Goal: Information Seeking & Learning: Learn about a topic

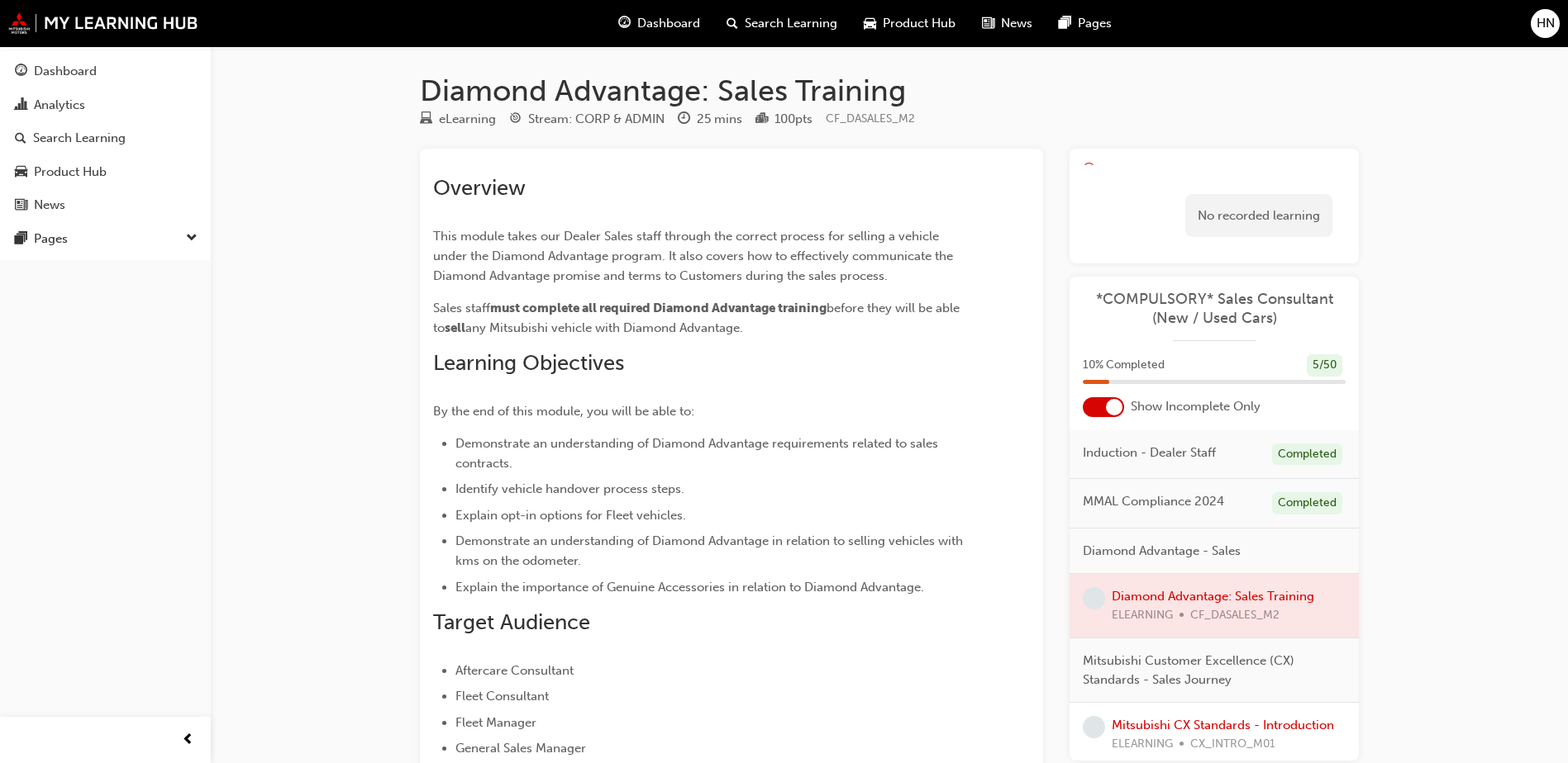
click at [1217, 596] on div at bounding box center [1214, 606] width 289 height 64
click at [72, 8] on div "Dashboard Search Learning Product Hub News Pages HN" at bounding box center [784, 24] width 1568 height 47
click at [60, 21] on img at bounding box center [103, 24] width 191 height 22
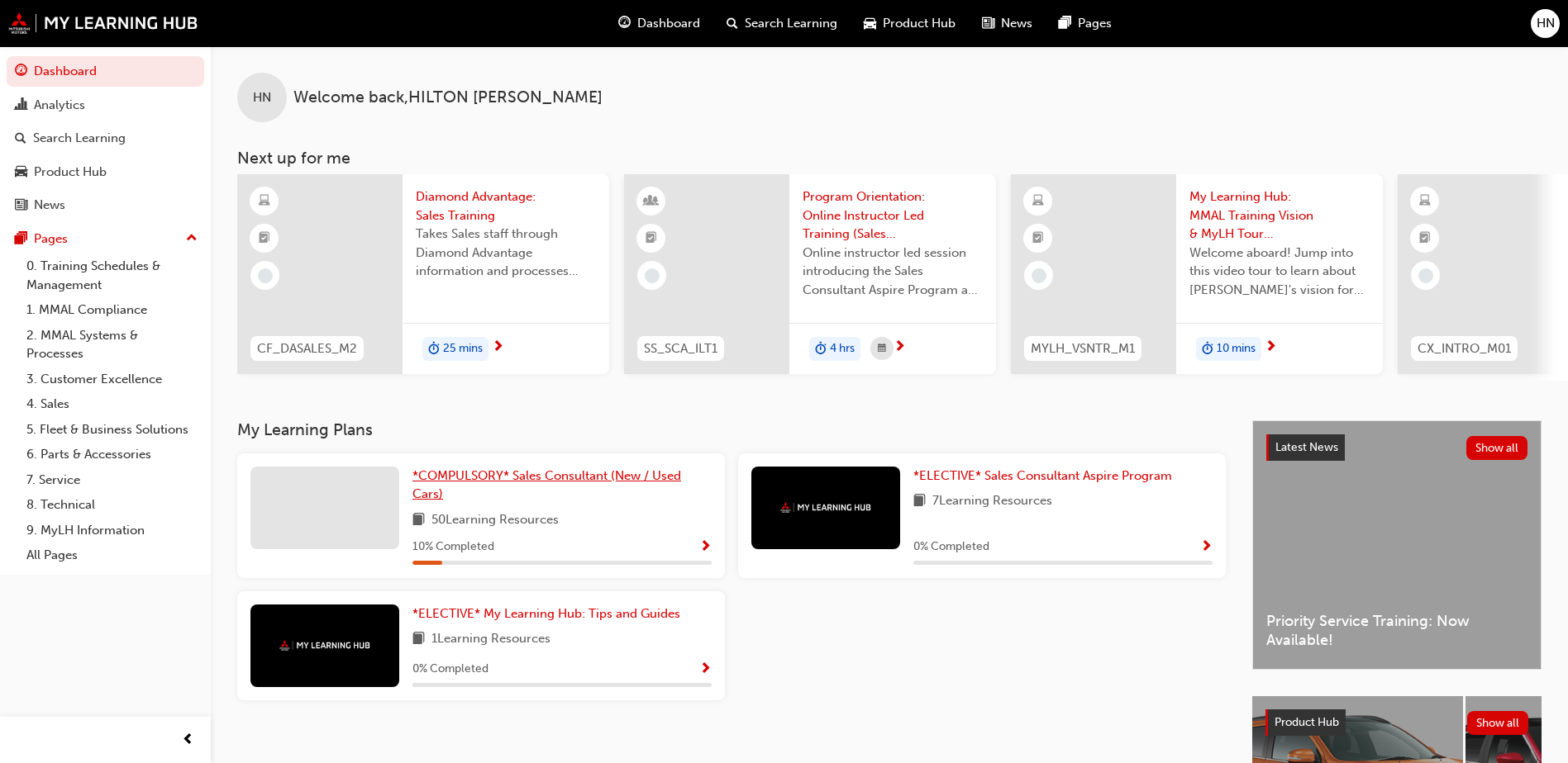
click at [506, 499] on link "*COMPULSORY* Sales Consultant (New / Used Cars)" at bounding box center [562, 485] width 300 height 37
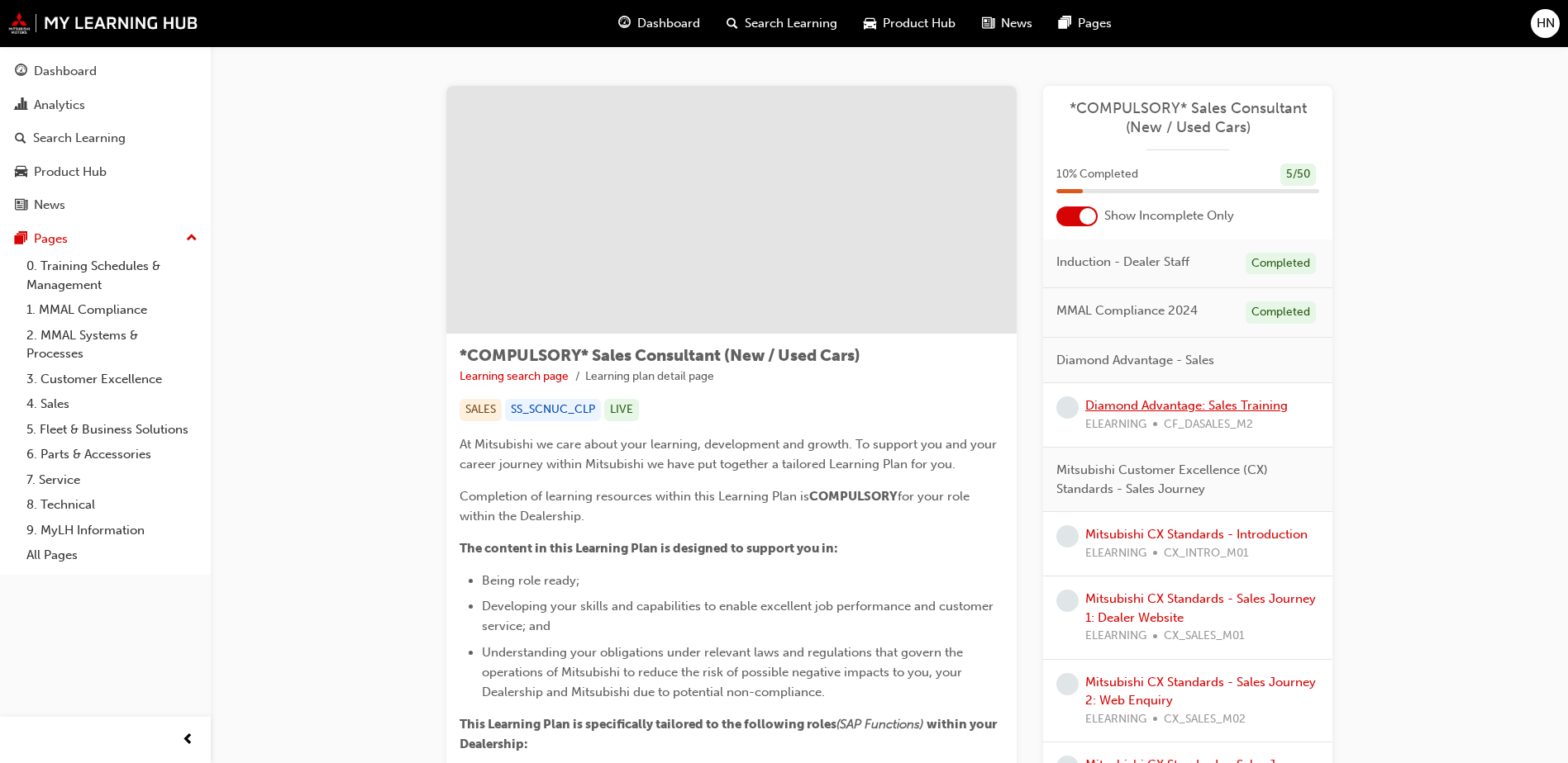
click at [1163, 404] on link "Diamond Advantage: Sales Training" at bounding box center [1187, 406] width 202 height 15
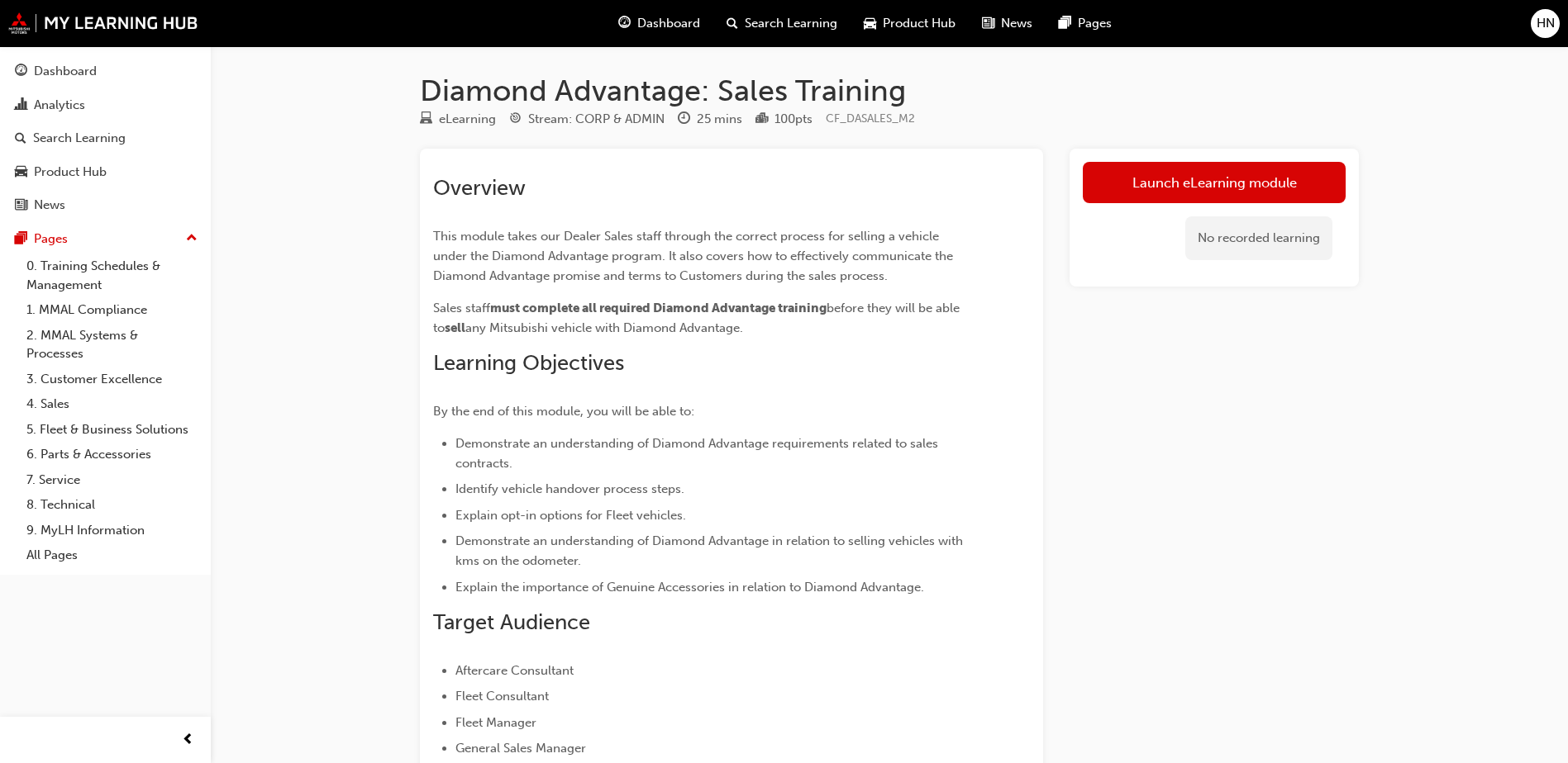
click at [1180, 214] on div "No recorded learning" at bounding box center [1214, 239] width 263 height 71
click at [1181, 177] on link "Launch eLearning module" at bounding box center [1214, 183] width 263 height 41
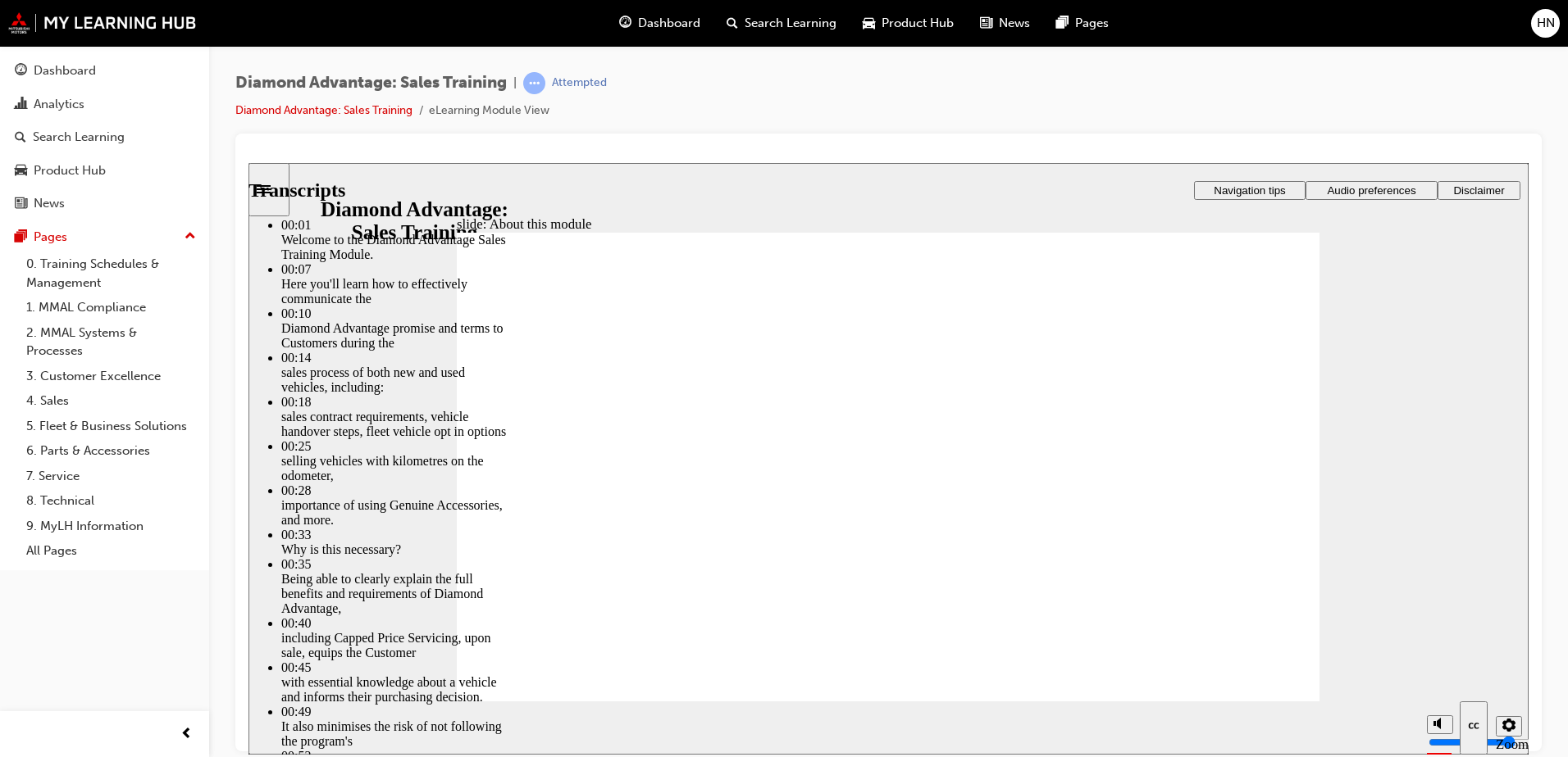
type input "4"
type input "2"
type input "4"
type input "2"
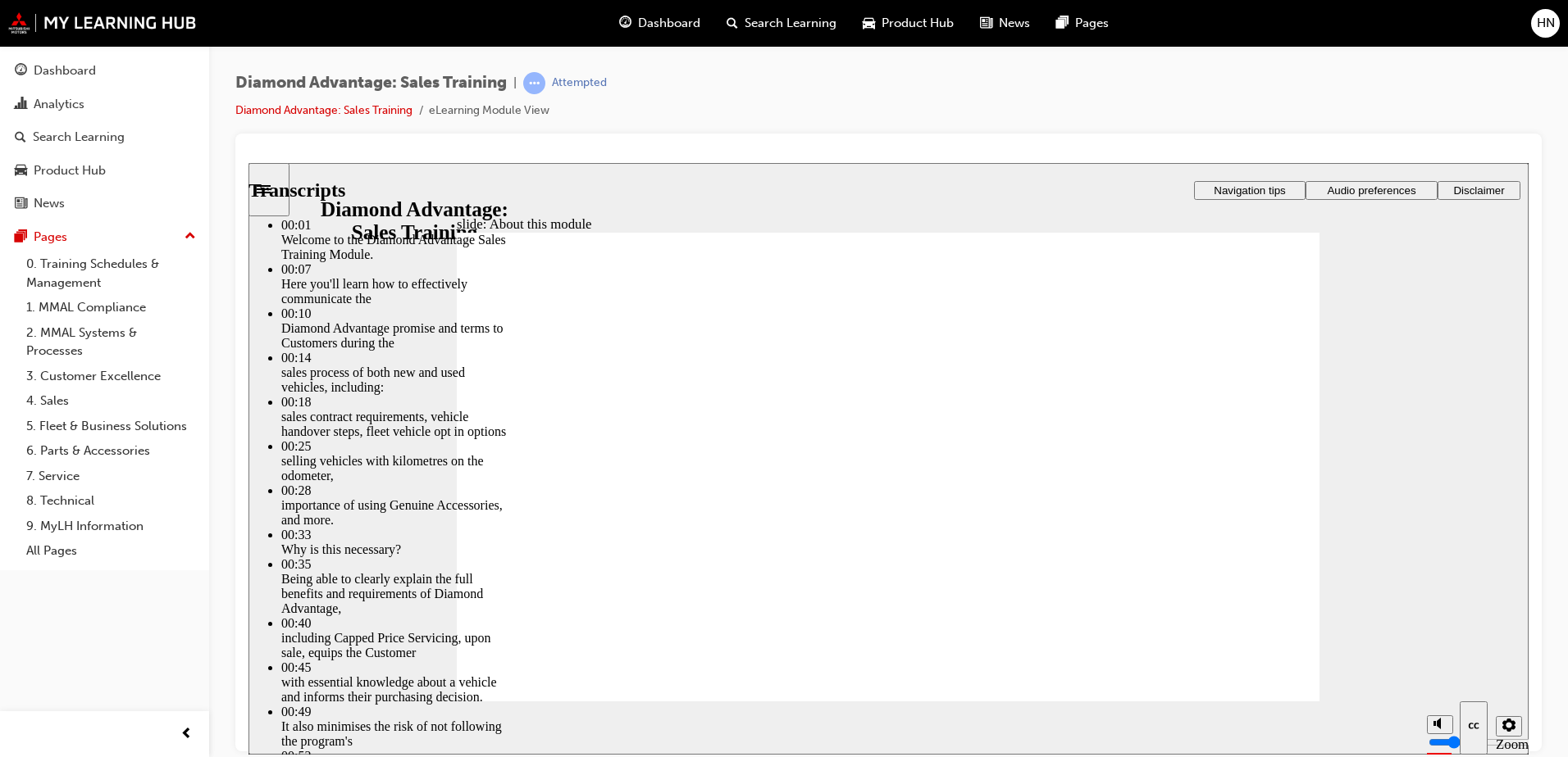
type input "4"
type input "2"
type input "4"
type input "2"
type input "4"
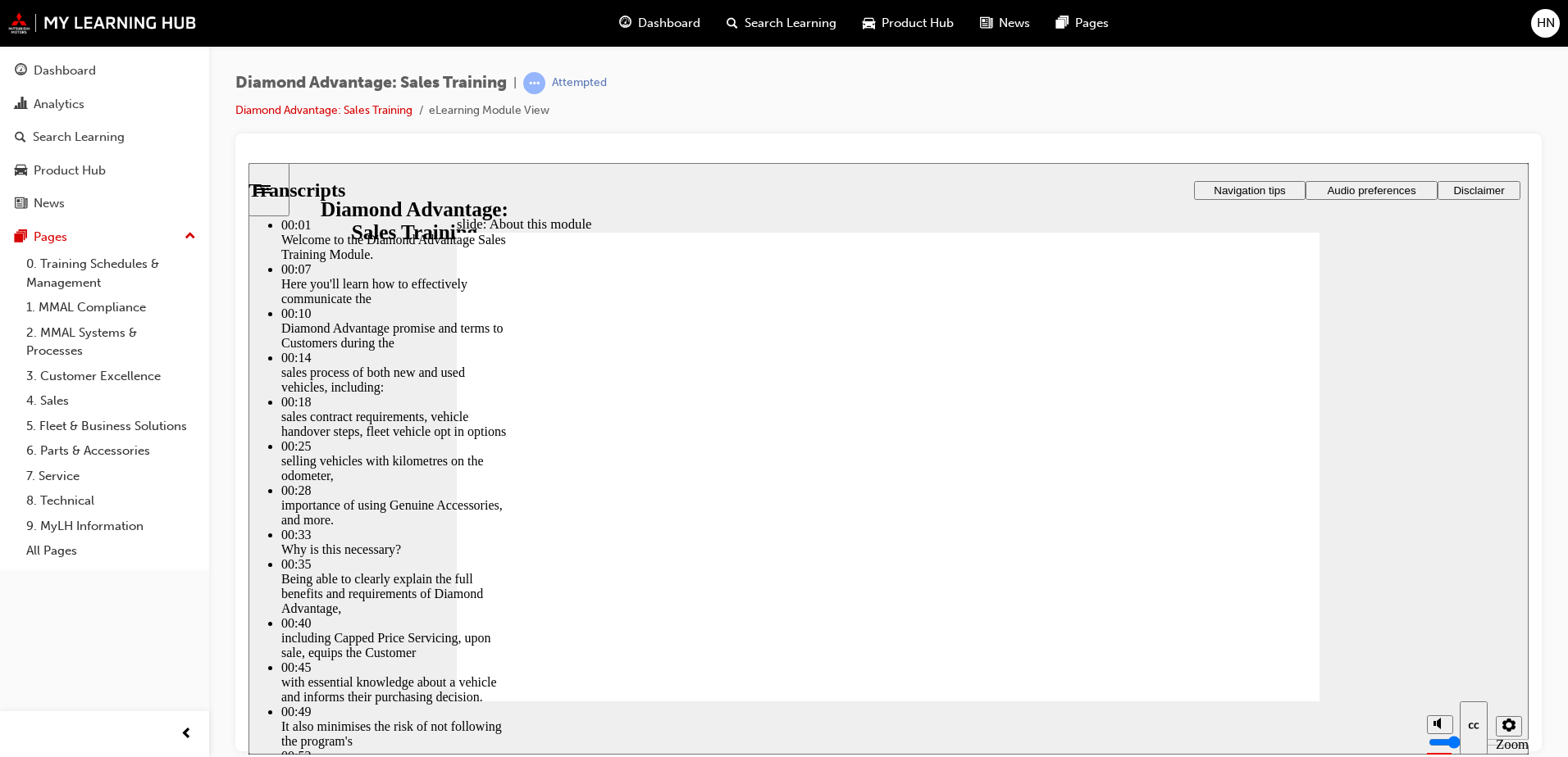
type input "2"
type input "5"
type input "2"
type input "5"
type input "2"
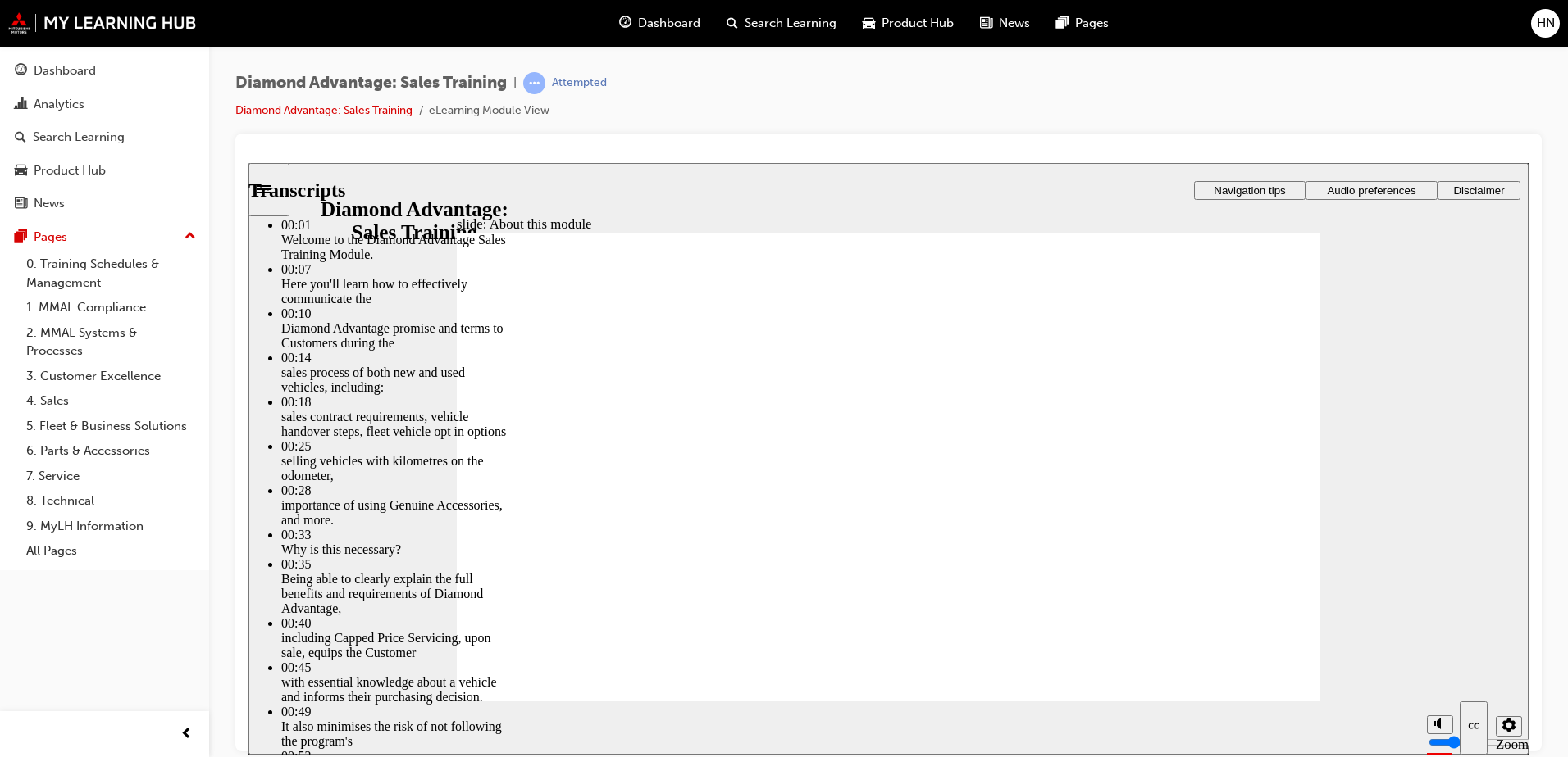
type input "3"
type input "5"
type input "3"
type input "5"
type input "3"
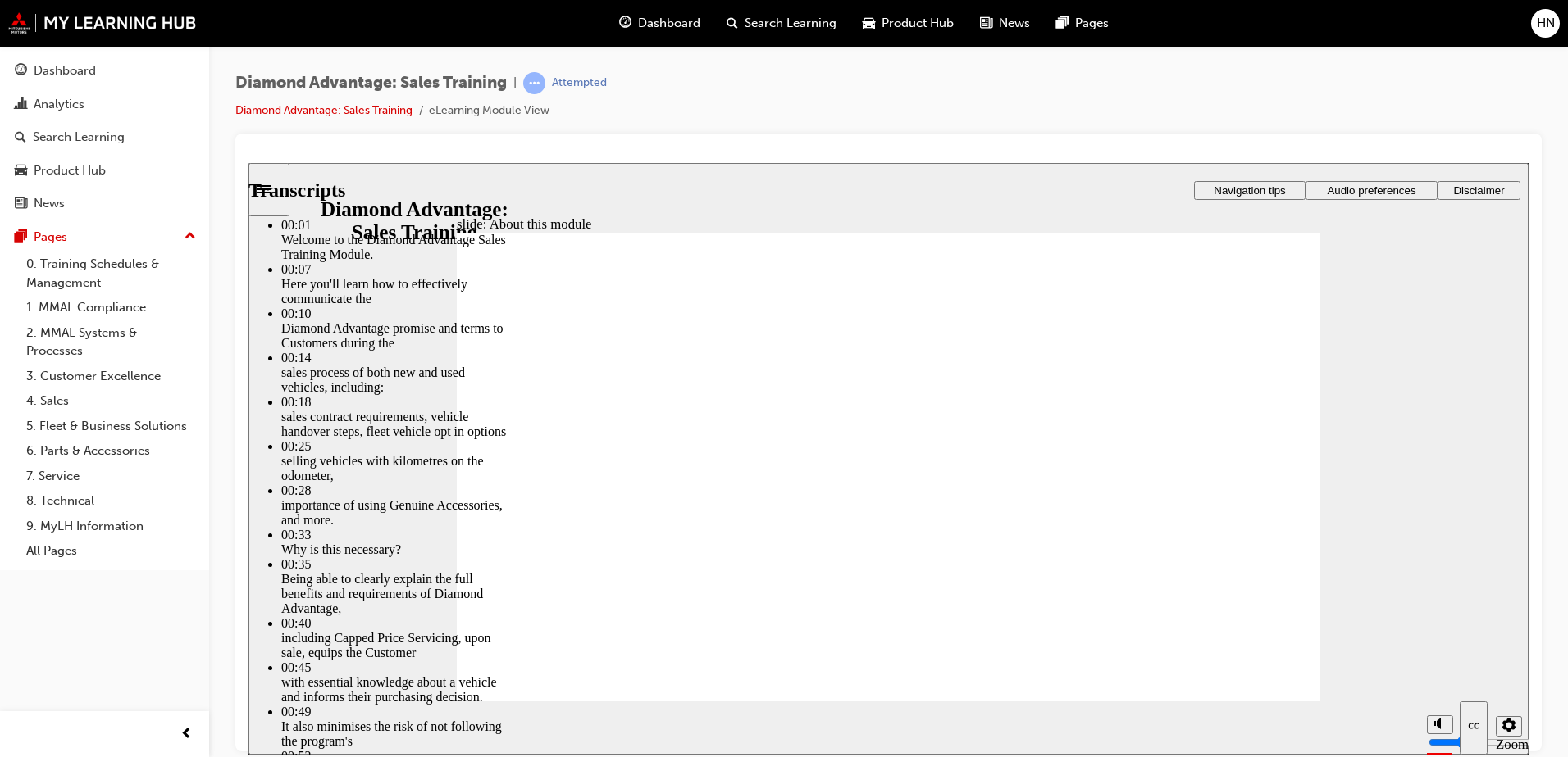
type input "6"
type input "3"
type input "6"
type input "3"
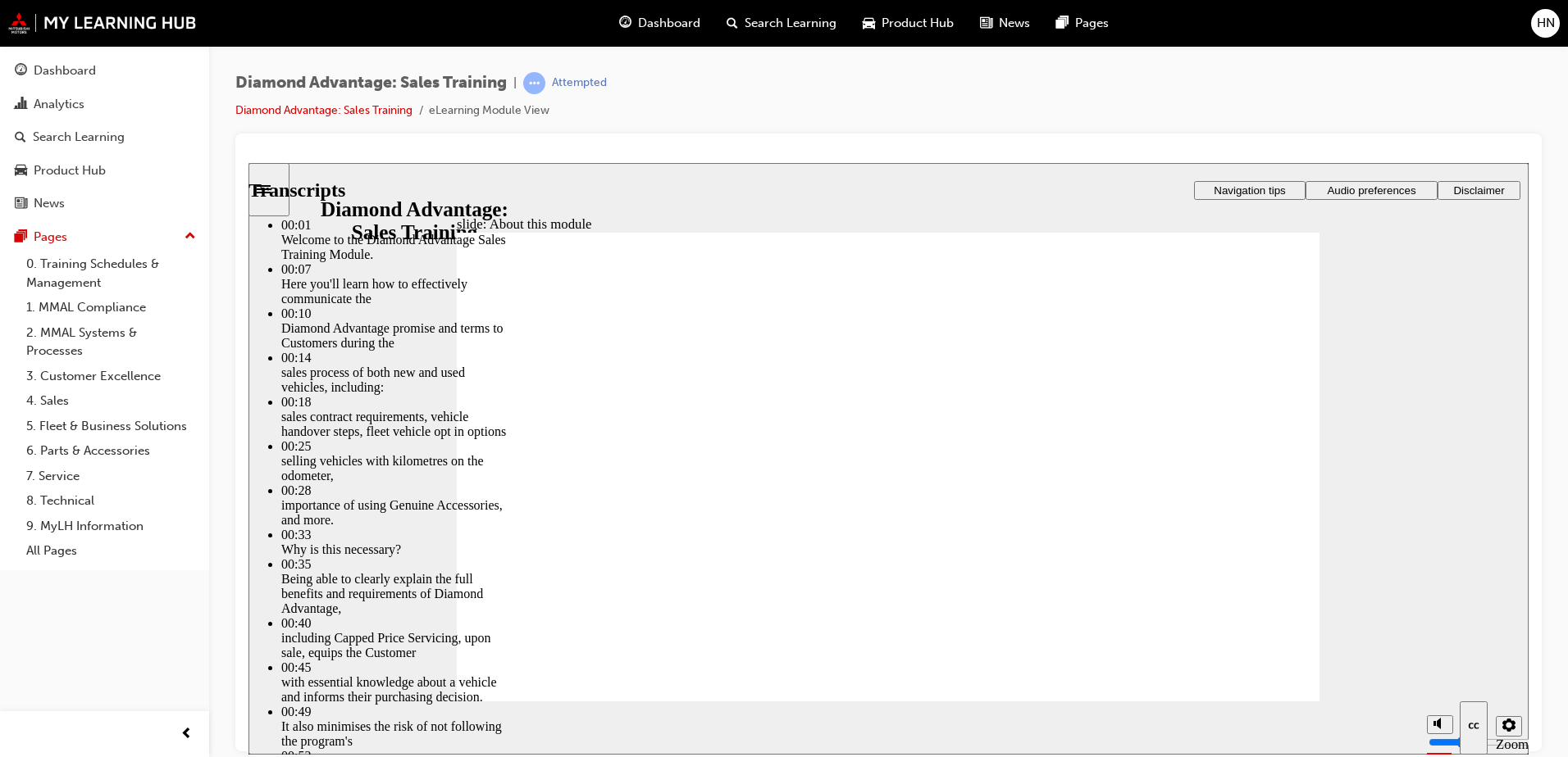
type input "6"
type input "3"
type input "6"
type input "3"
type input "7"
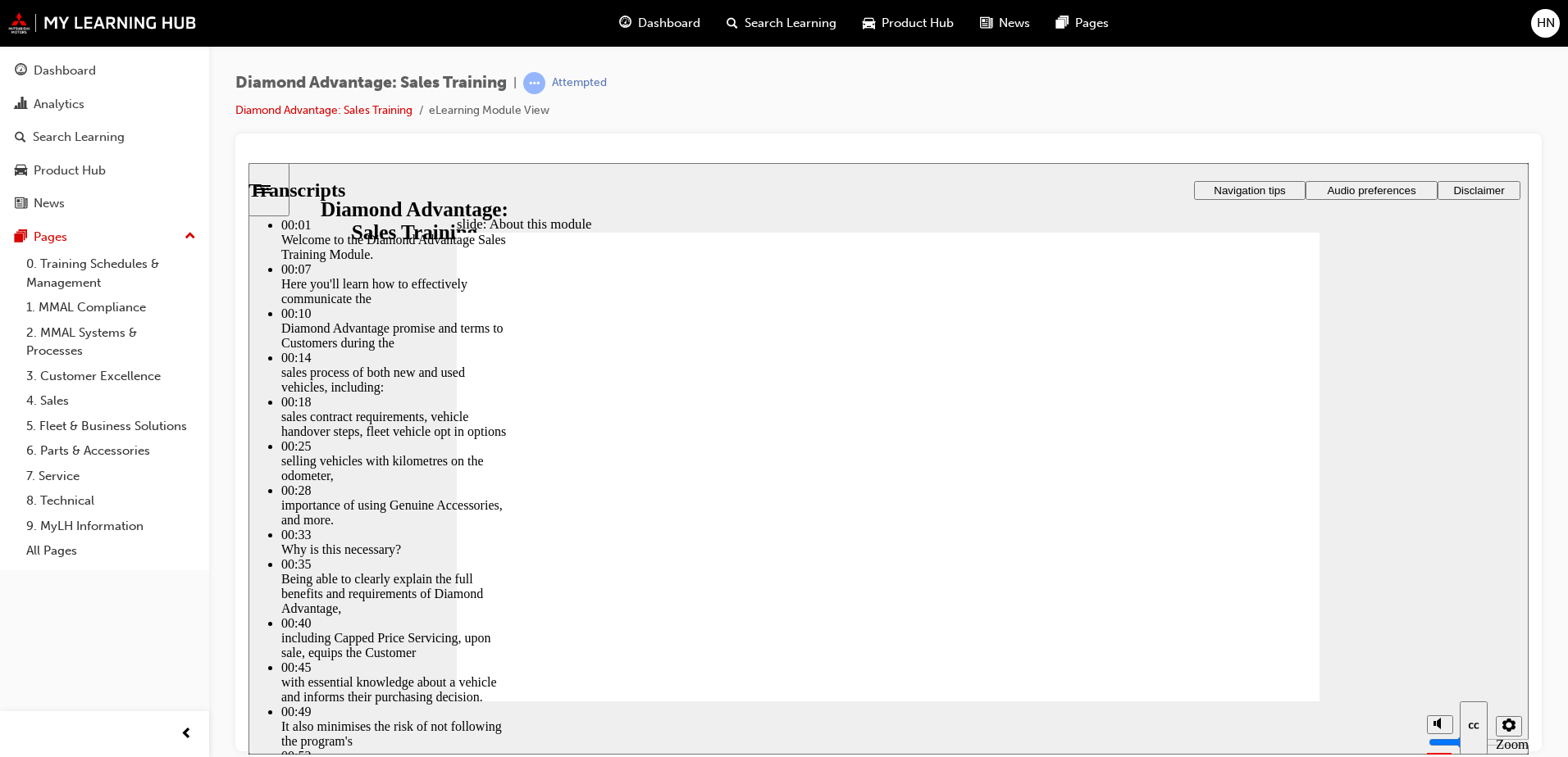
type input "3"
type input "7"
type input "3"
type input "7"
type input "3"
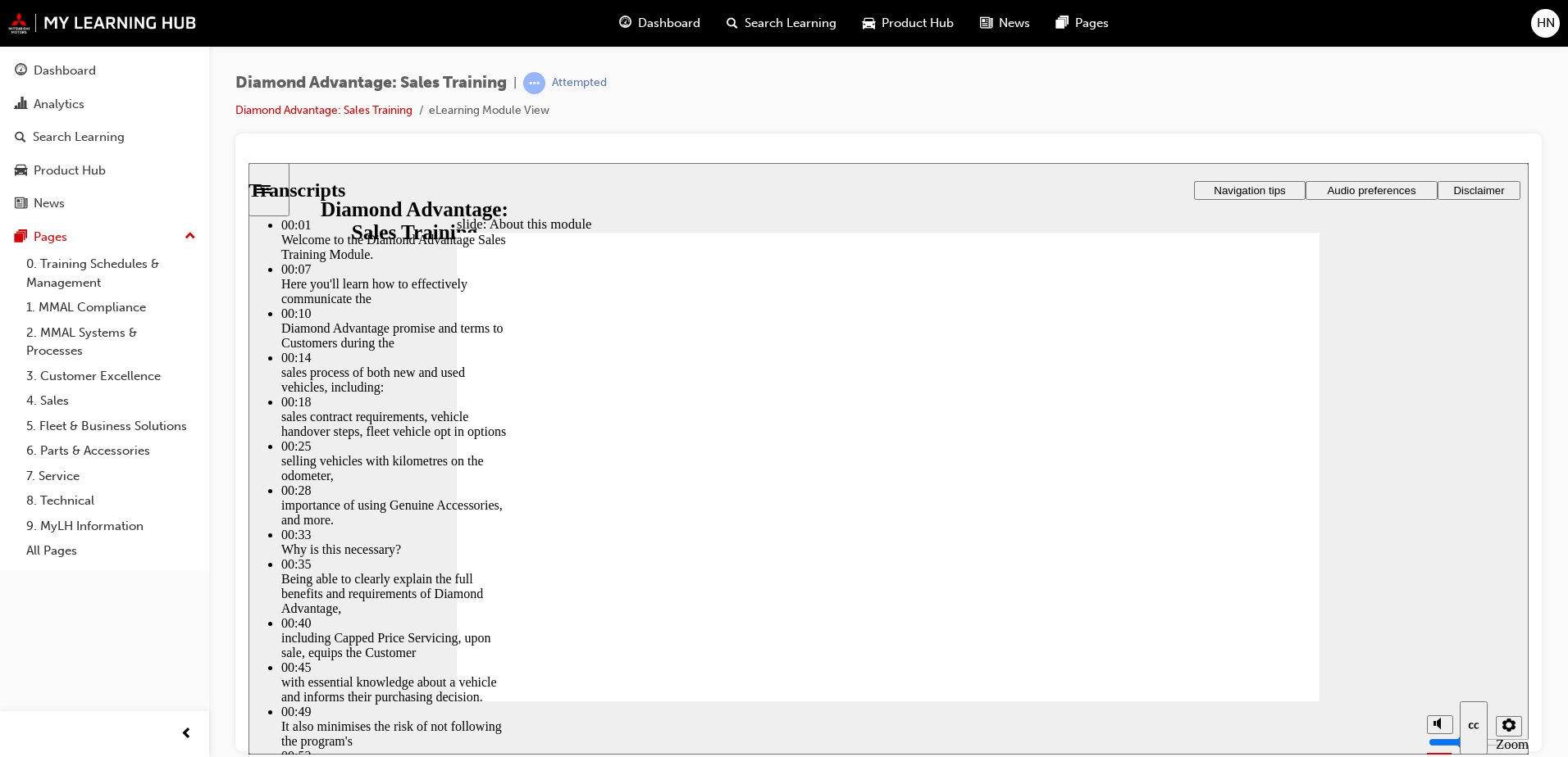
type input "7"
type input "3"
type input "4"
type input "7"
type input "4"
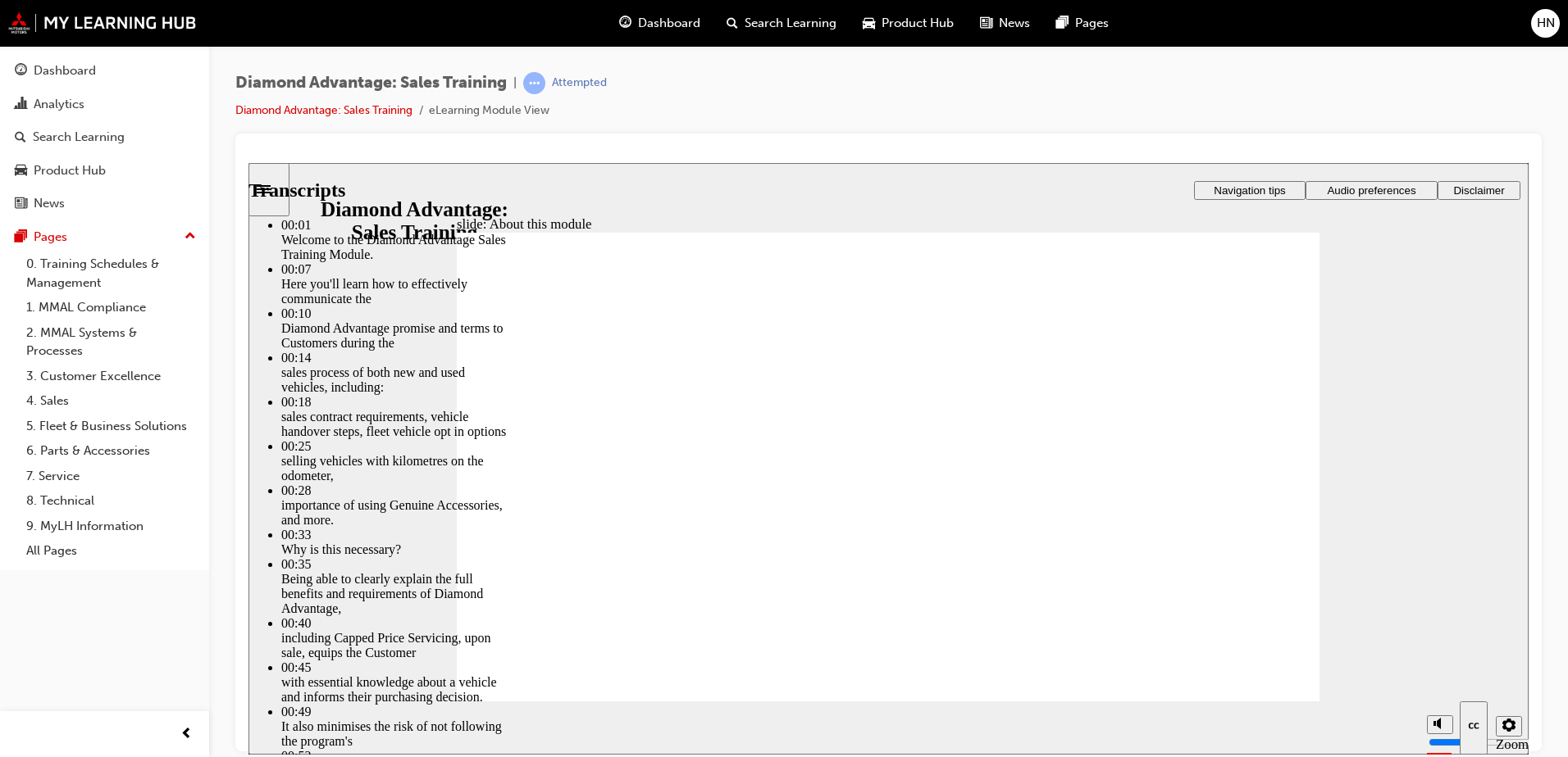
type input "4"
type input "7"
type input "4"
type input "7"
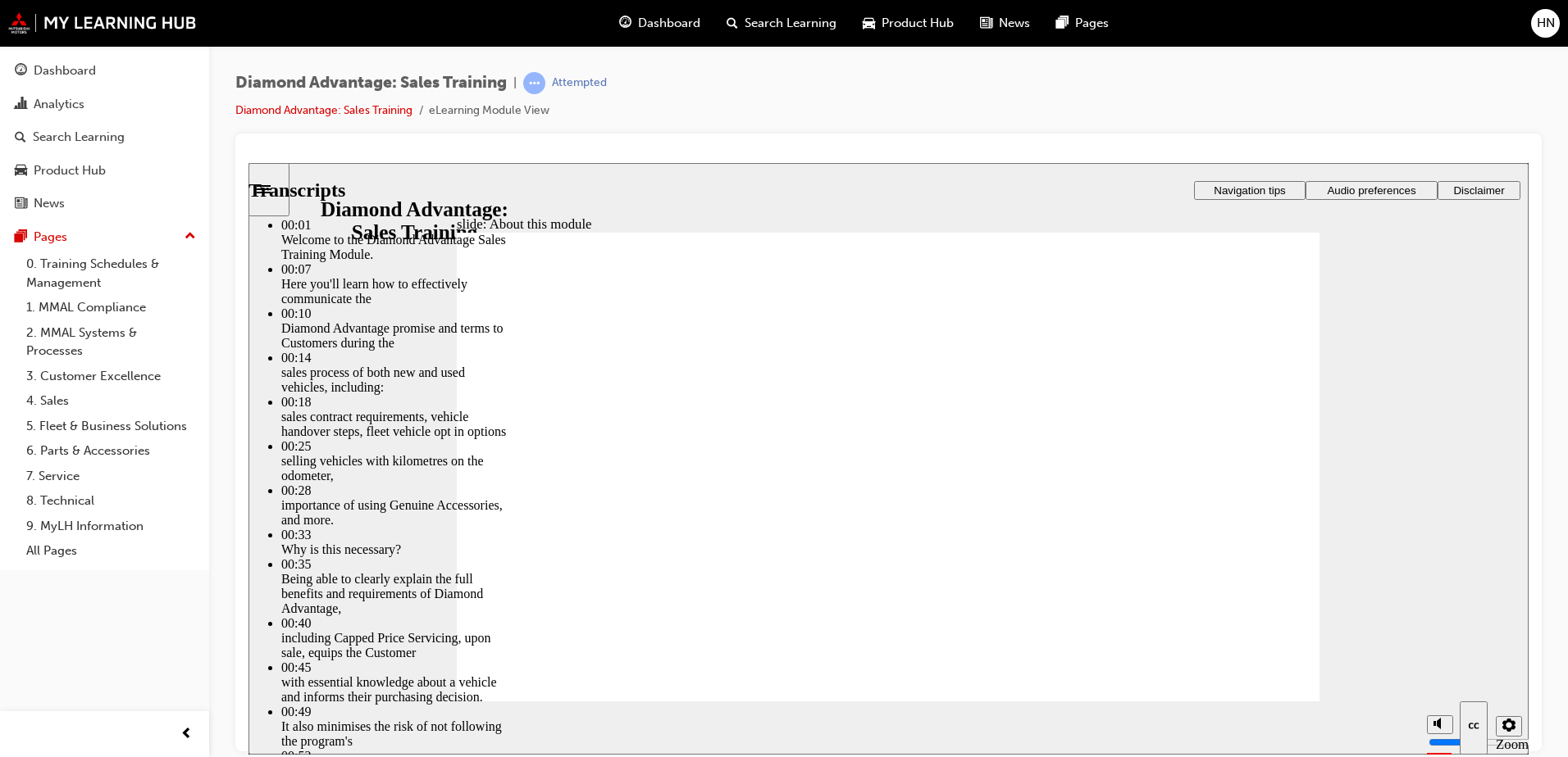
type input "4"
type input "7"
type input "4"
type input "5"
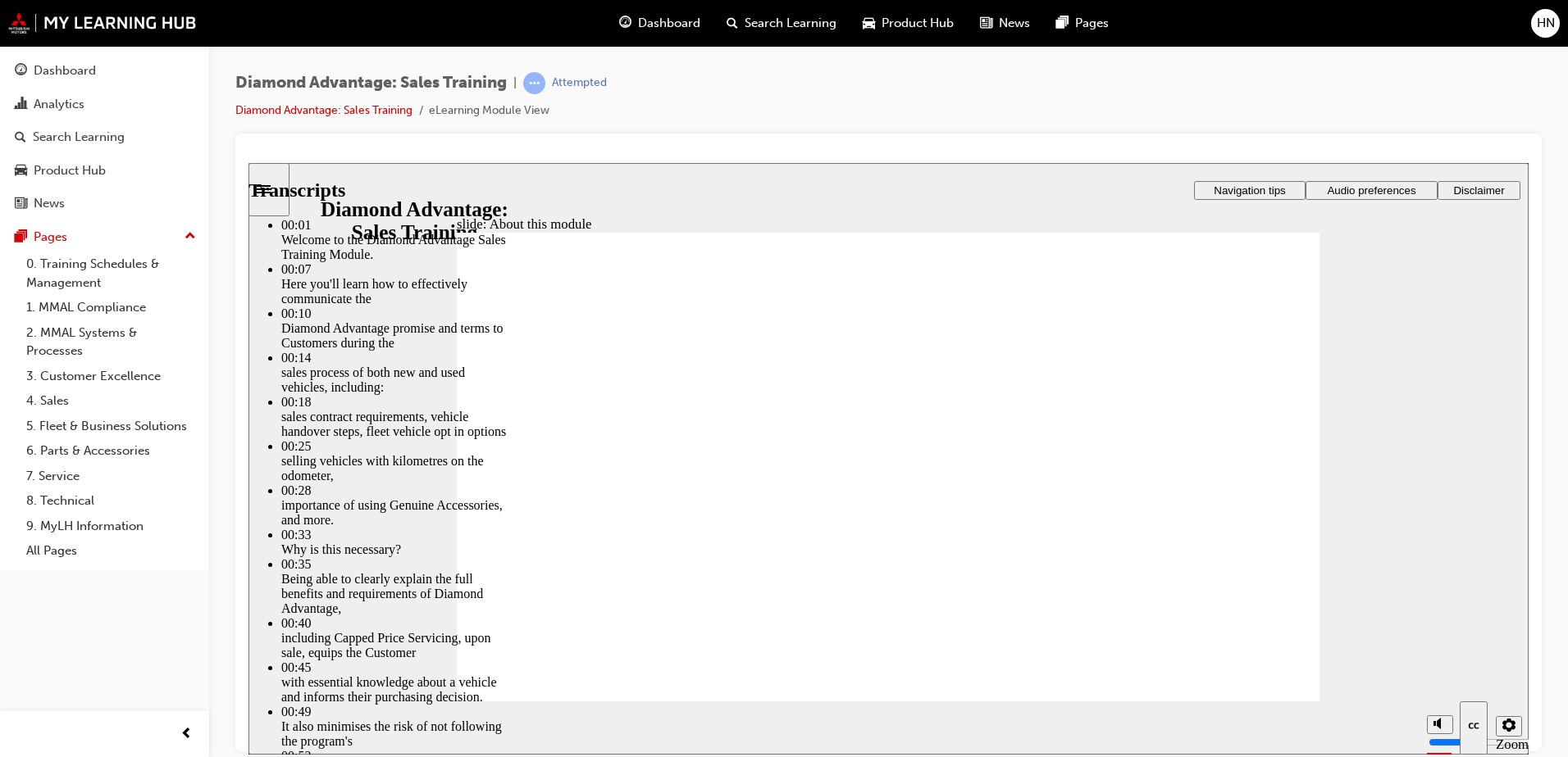
type input "8"
type input "5"
type input "8"
type input "5"
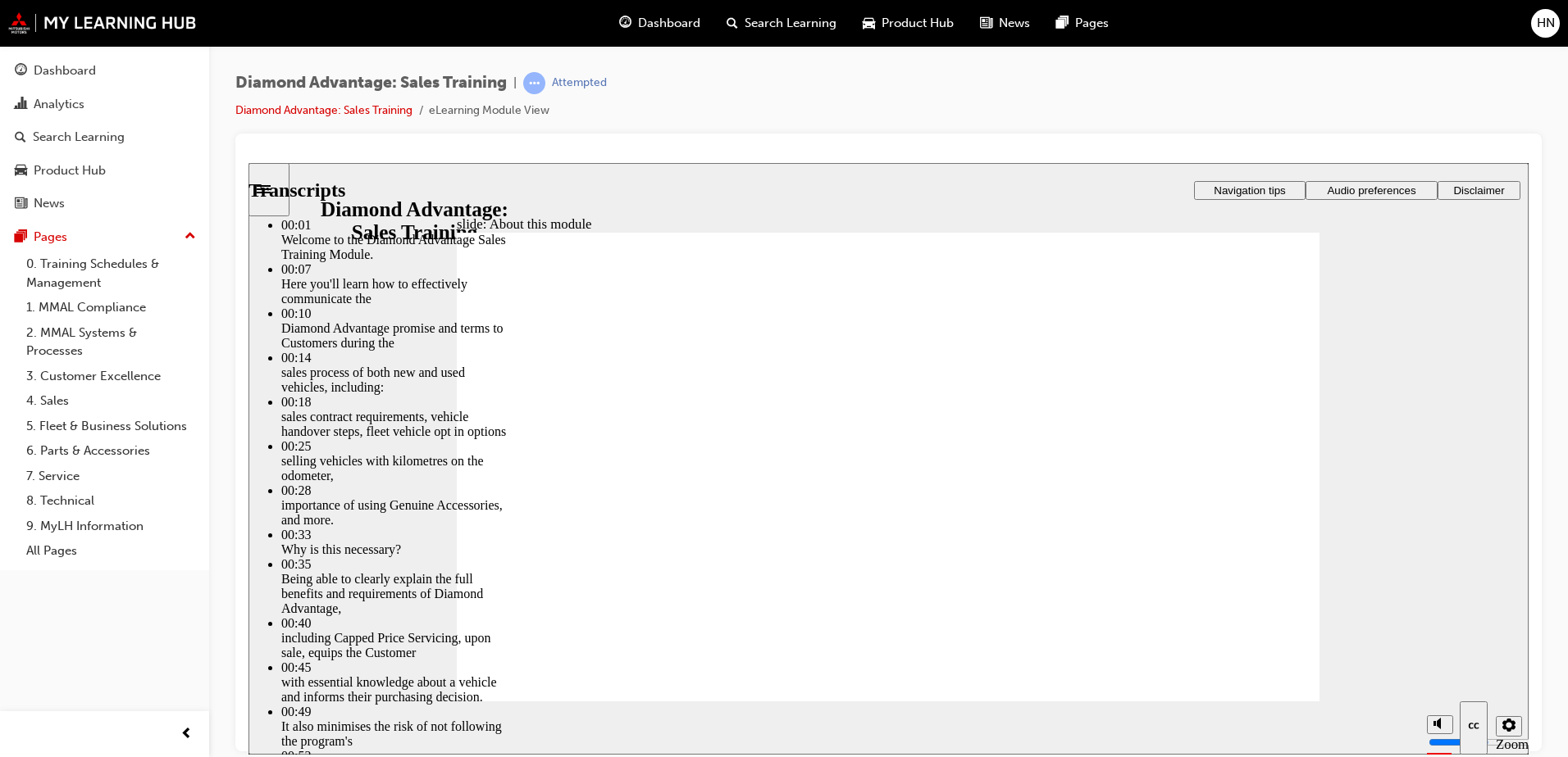
type input "5"
type input "8"
type input "5"
type input "8"
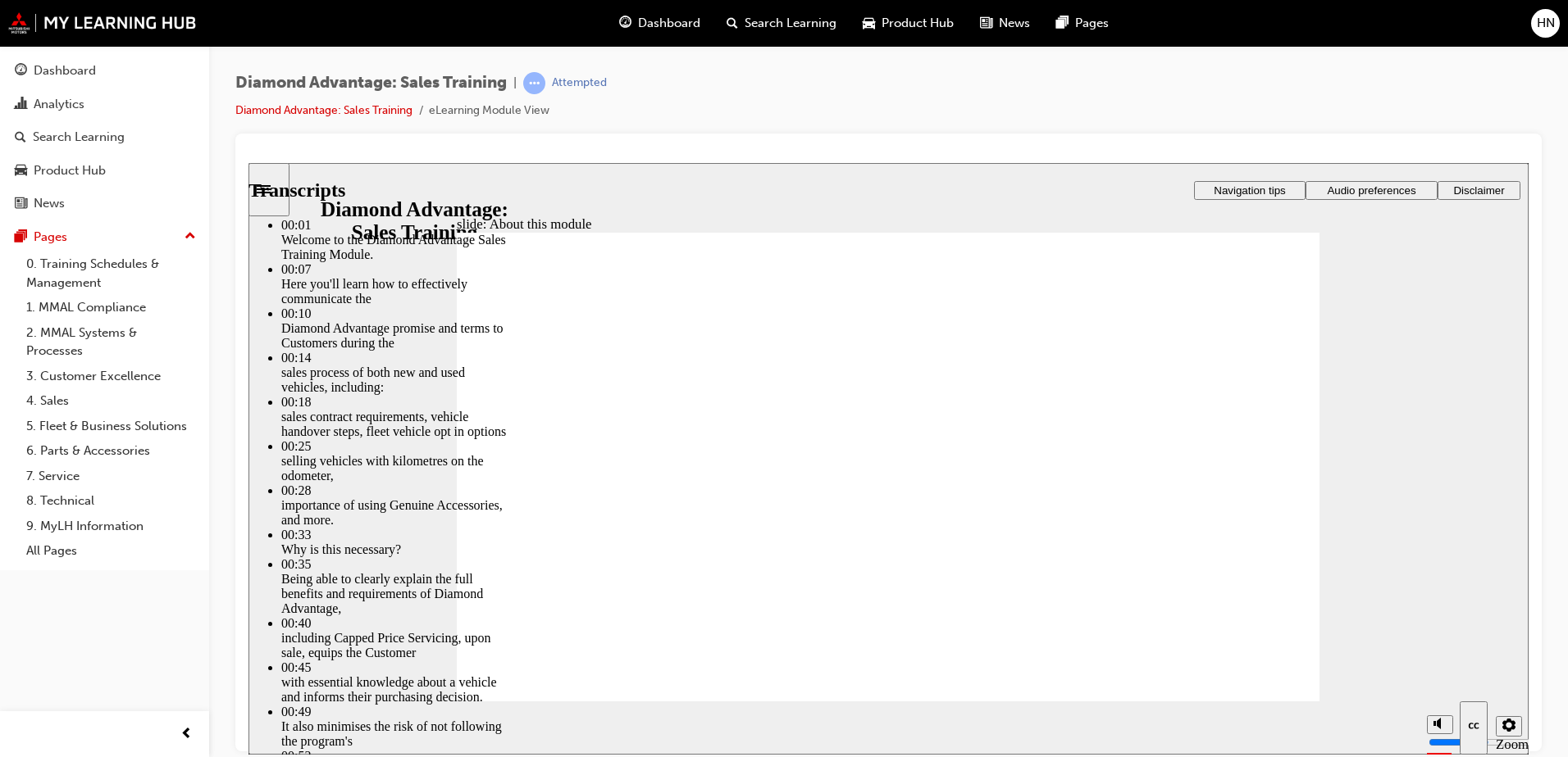
type input "5"
type input "6"
type input "8"
type input "6"
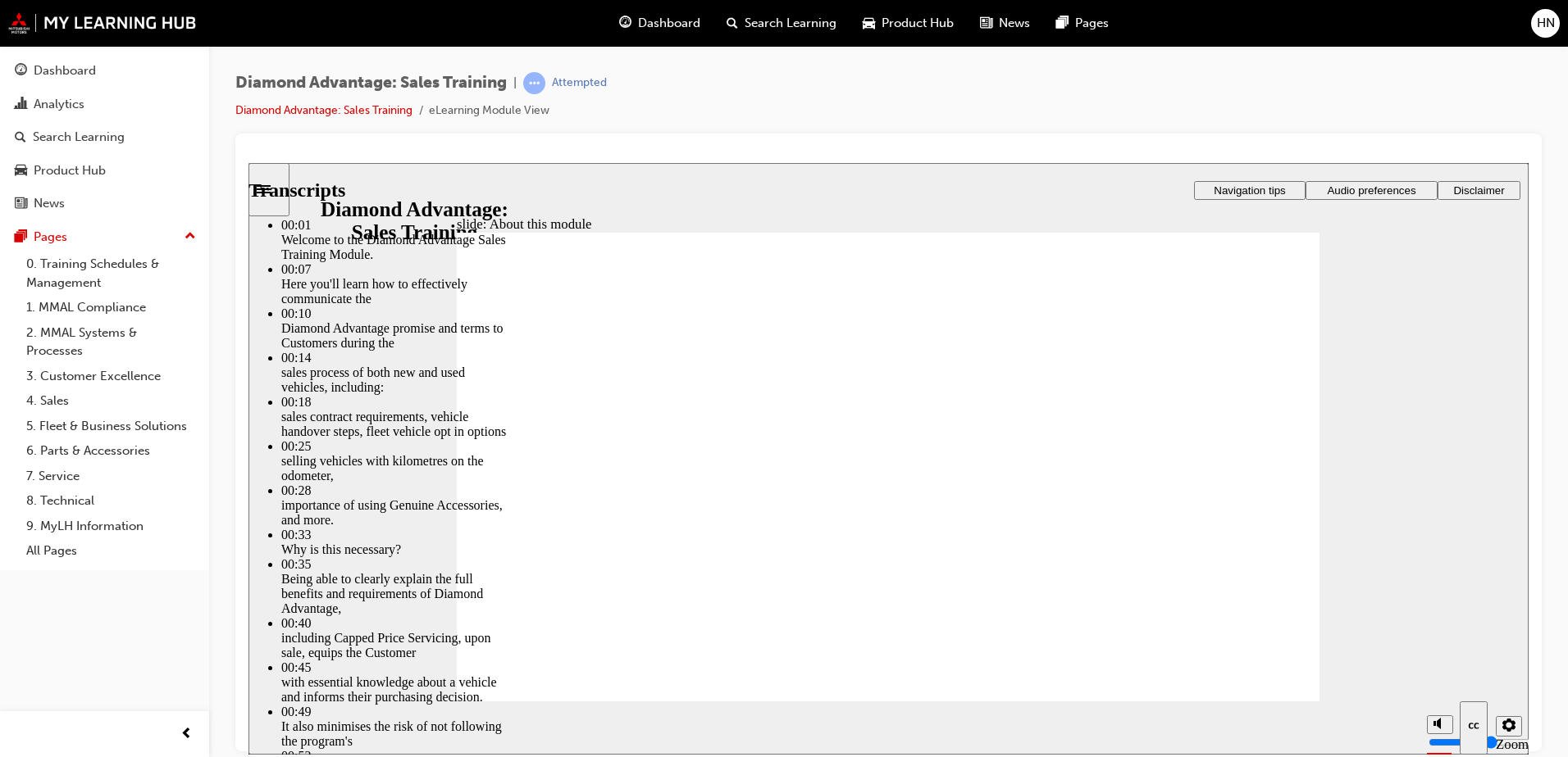
type input "8"
type input "6"
type input "8"
type input "6"
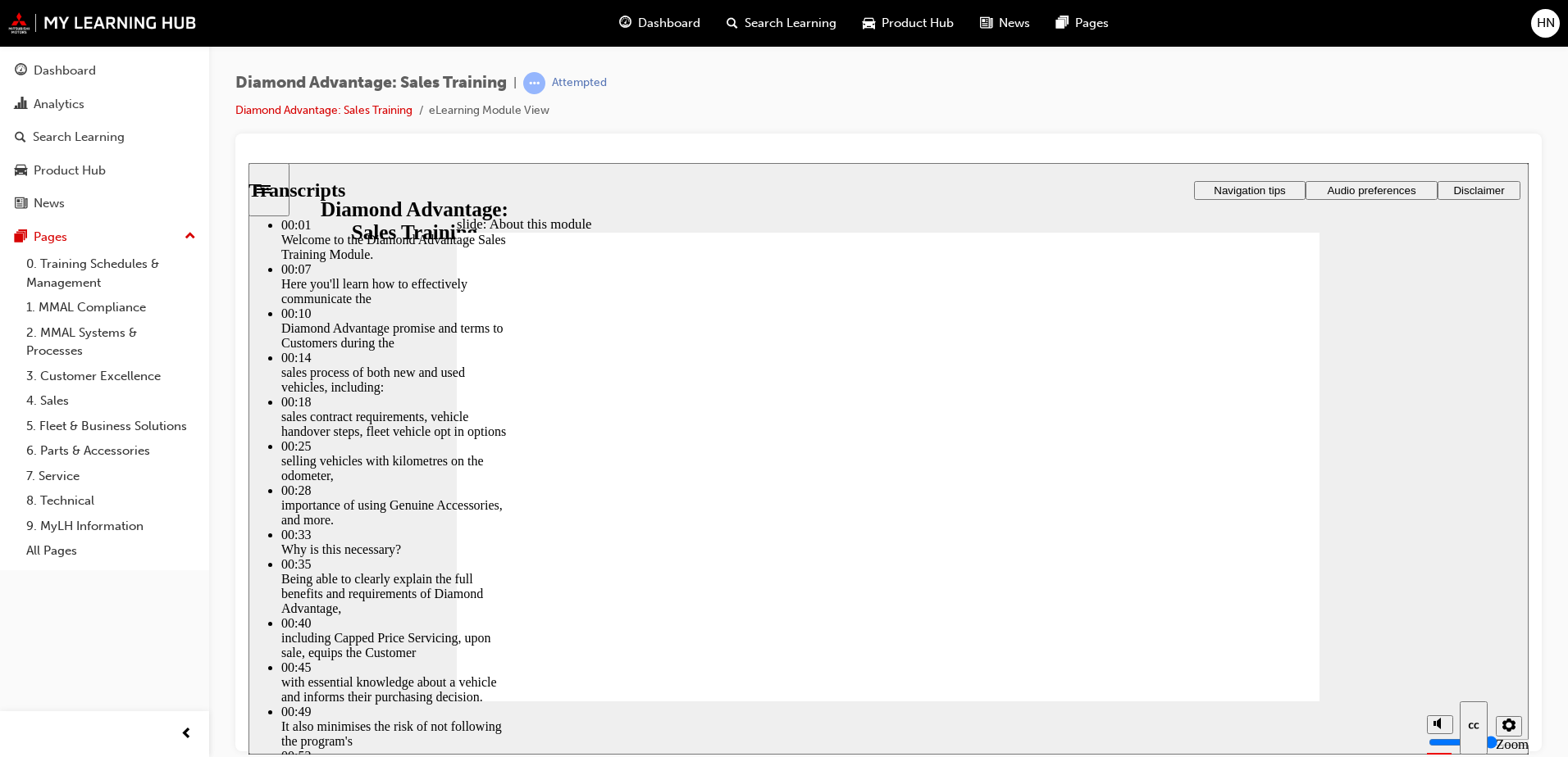
type input "6"
type input "8"
type input "6"
type input "7"
type input "8"
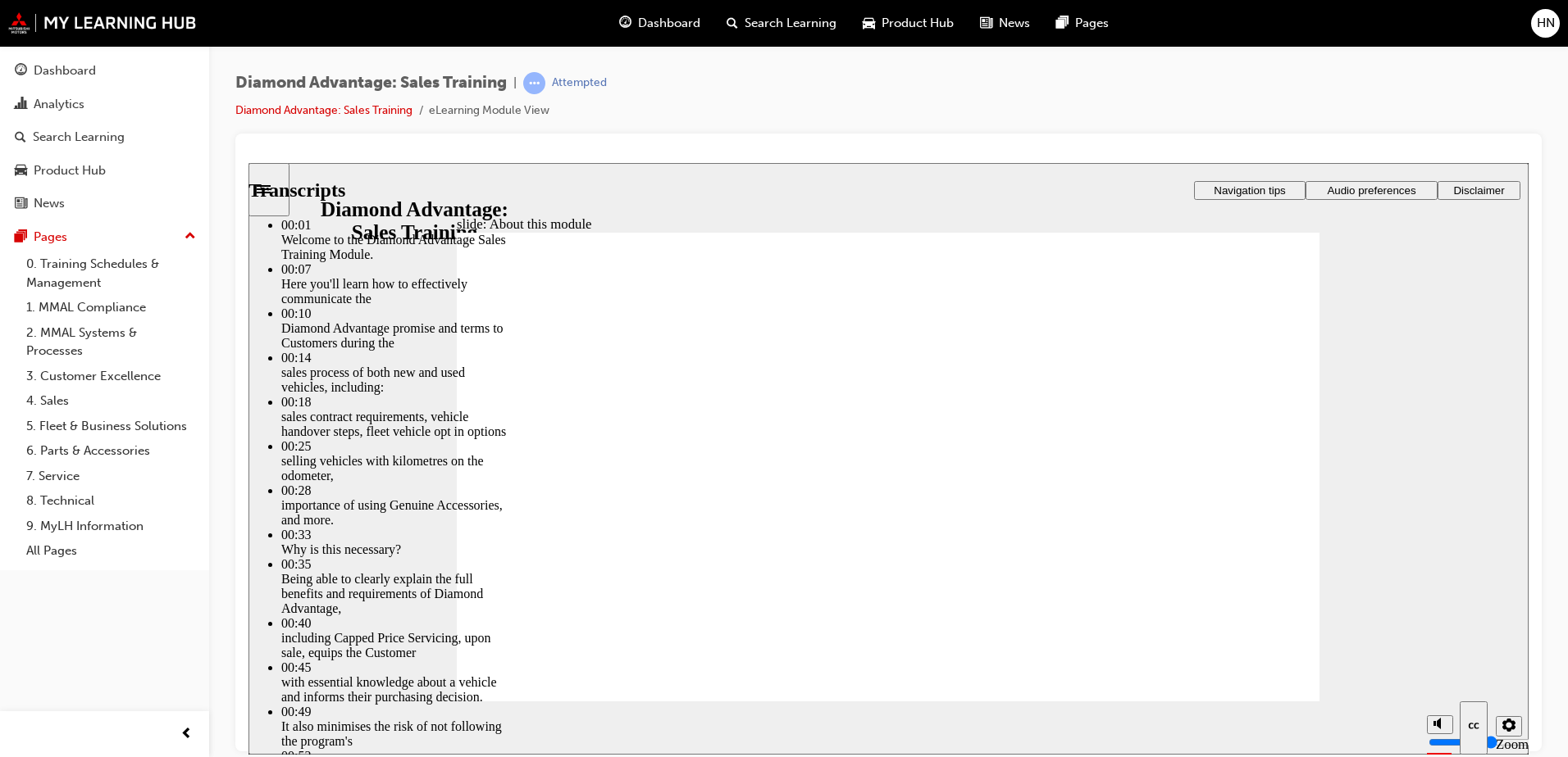
type input "7"
type input "8"
type input "7"
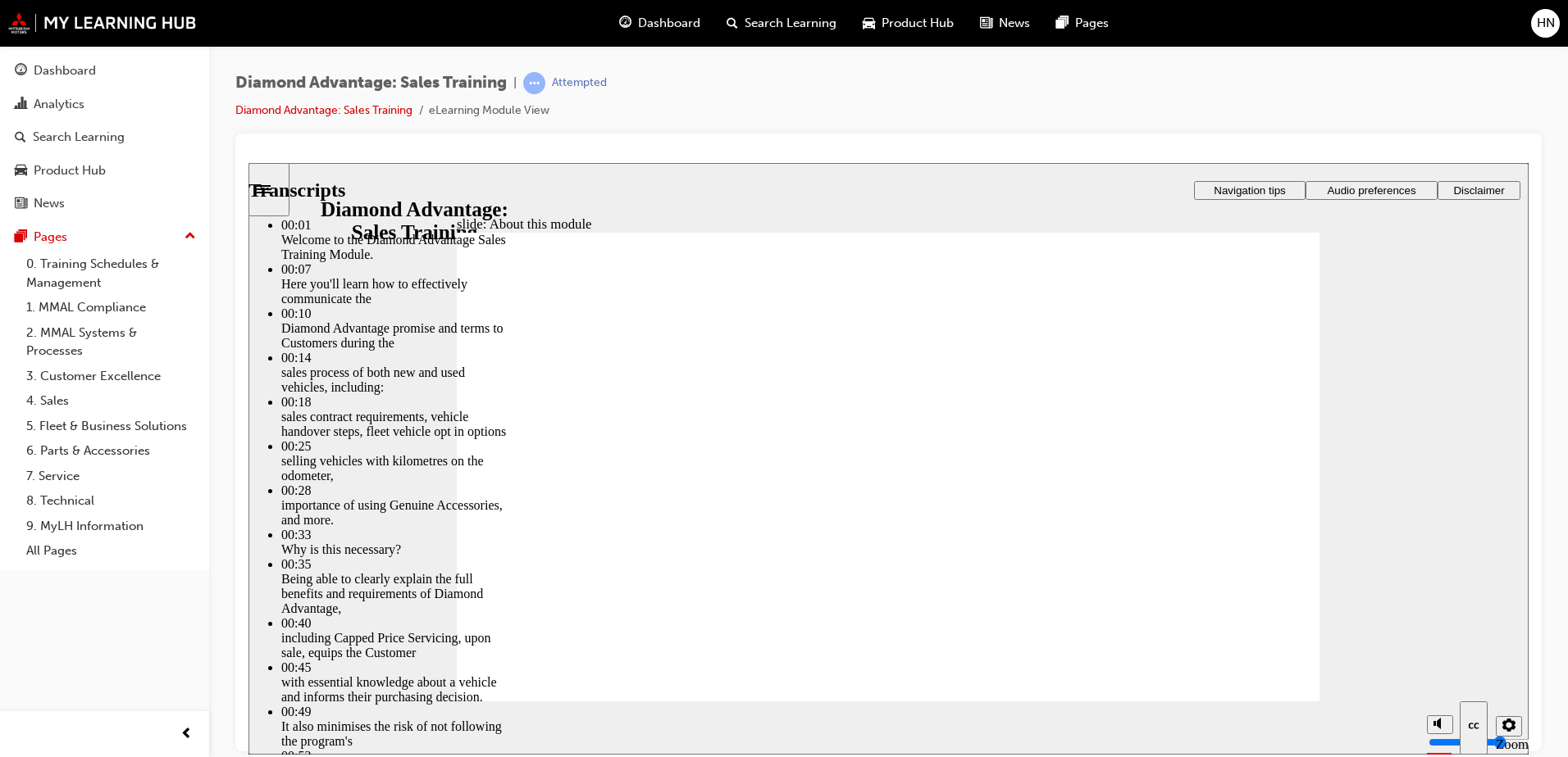
type input "8"
type input "7"
type input "8"
type input "7"
type input "8"
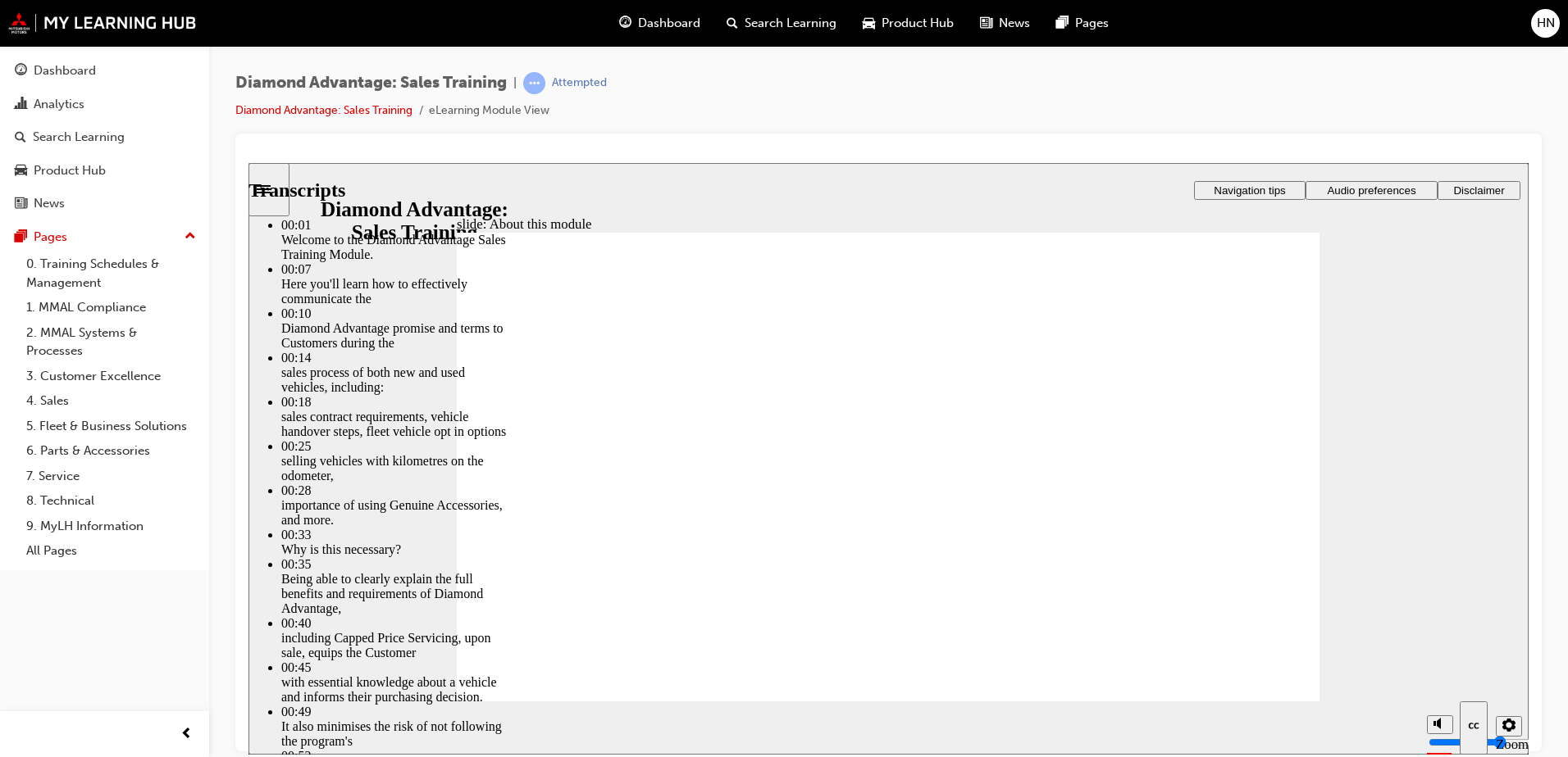
type input "7"
drag, startPoint x: 1045, startPoint y: 566, endPoint x: 1045, endPoint y: 548, distance: 18.0
type input "8"
type input "7"
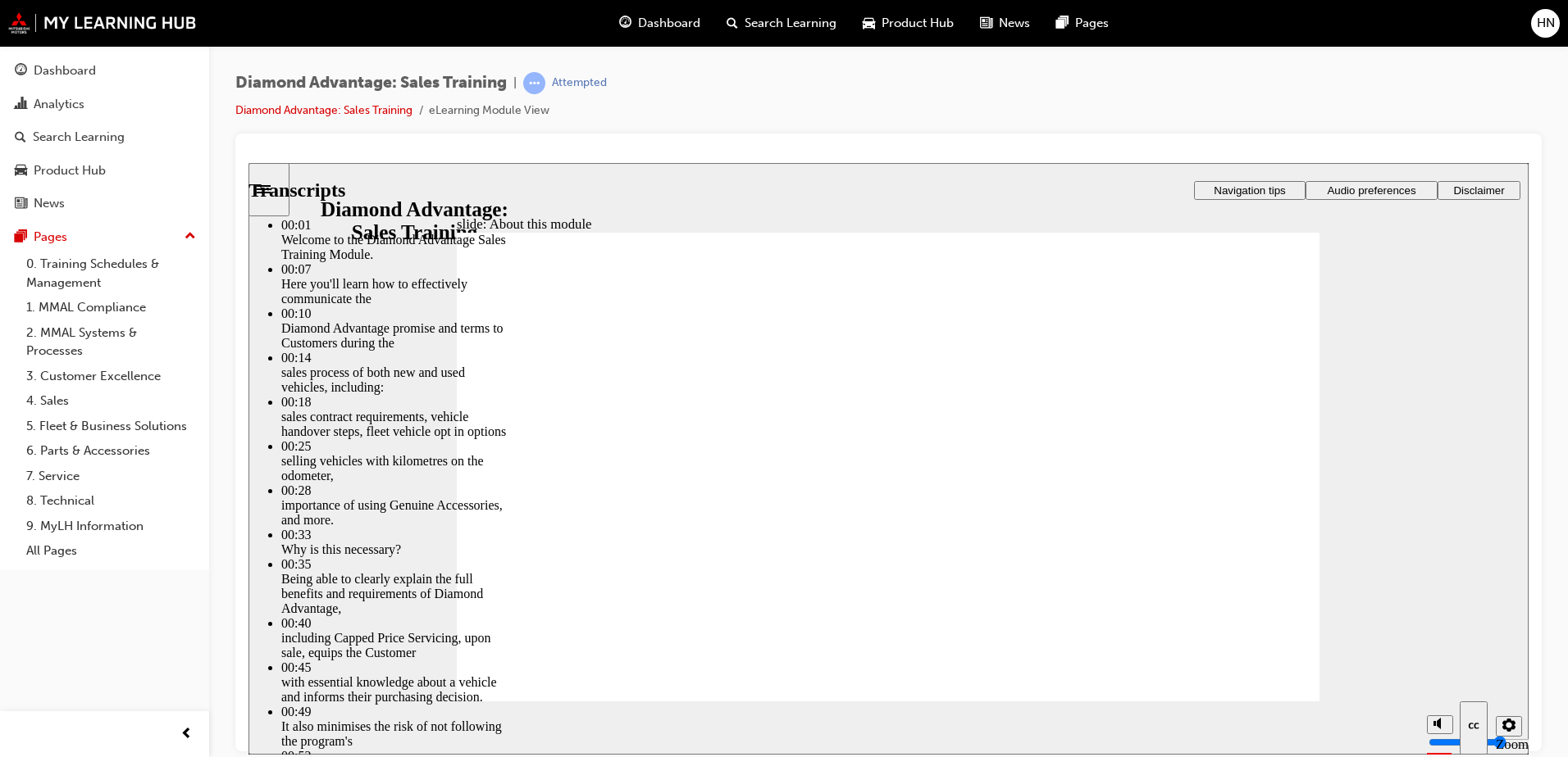
type input "9"
type input "7"
type input "9"
type input "7"
type input "9"
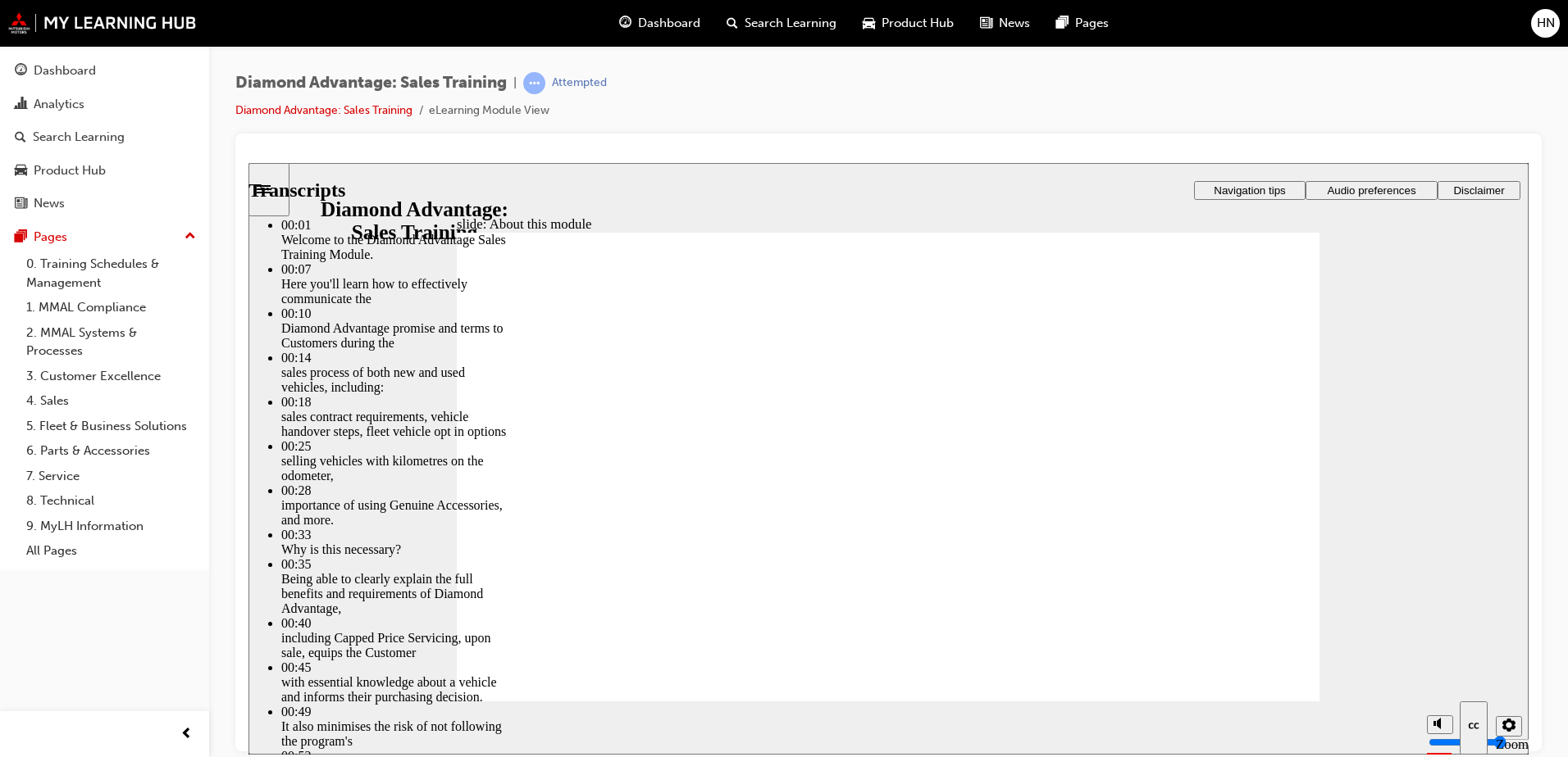
type input "7"
type input "10"
type input "7"
type input "10"
type input "7"
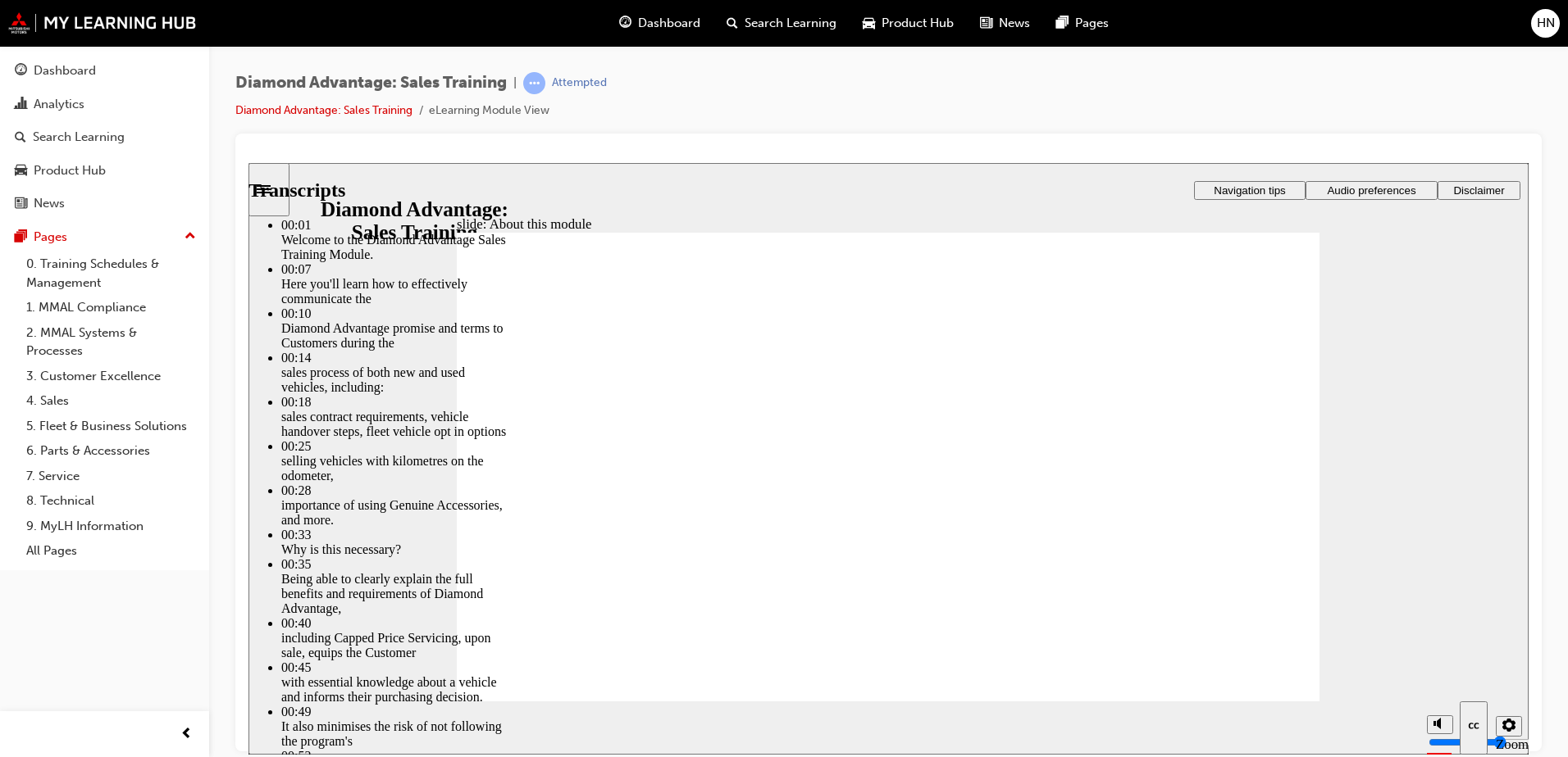
type input "10"
type input "7"
type input "10"
type input "7"
type input "11"
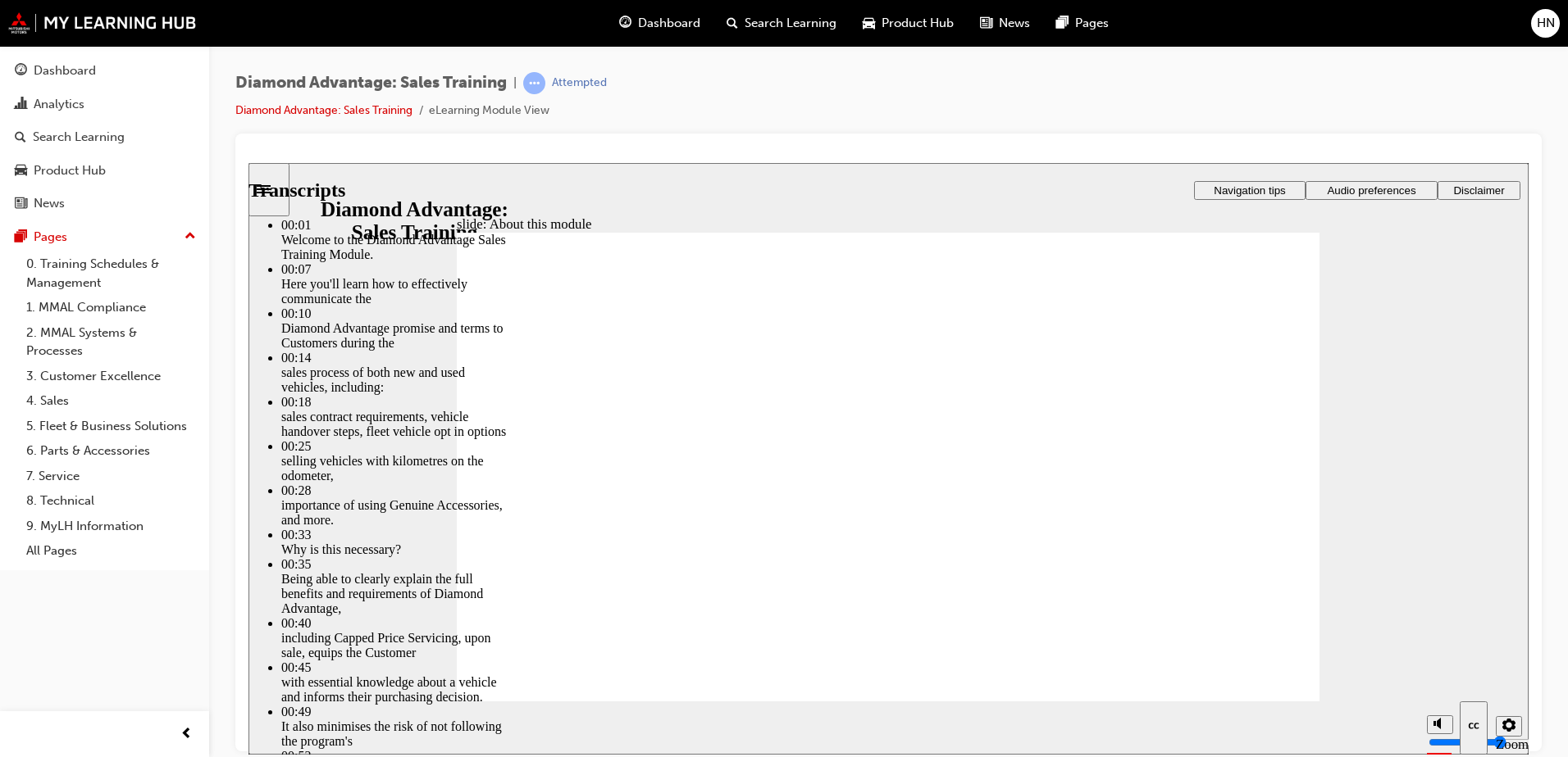
type input "7"
type input "11"
type input "7"
type input "11"
type input "7"
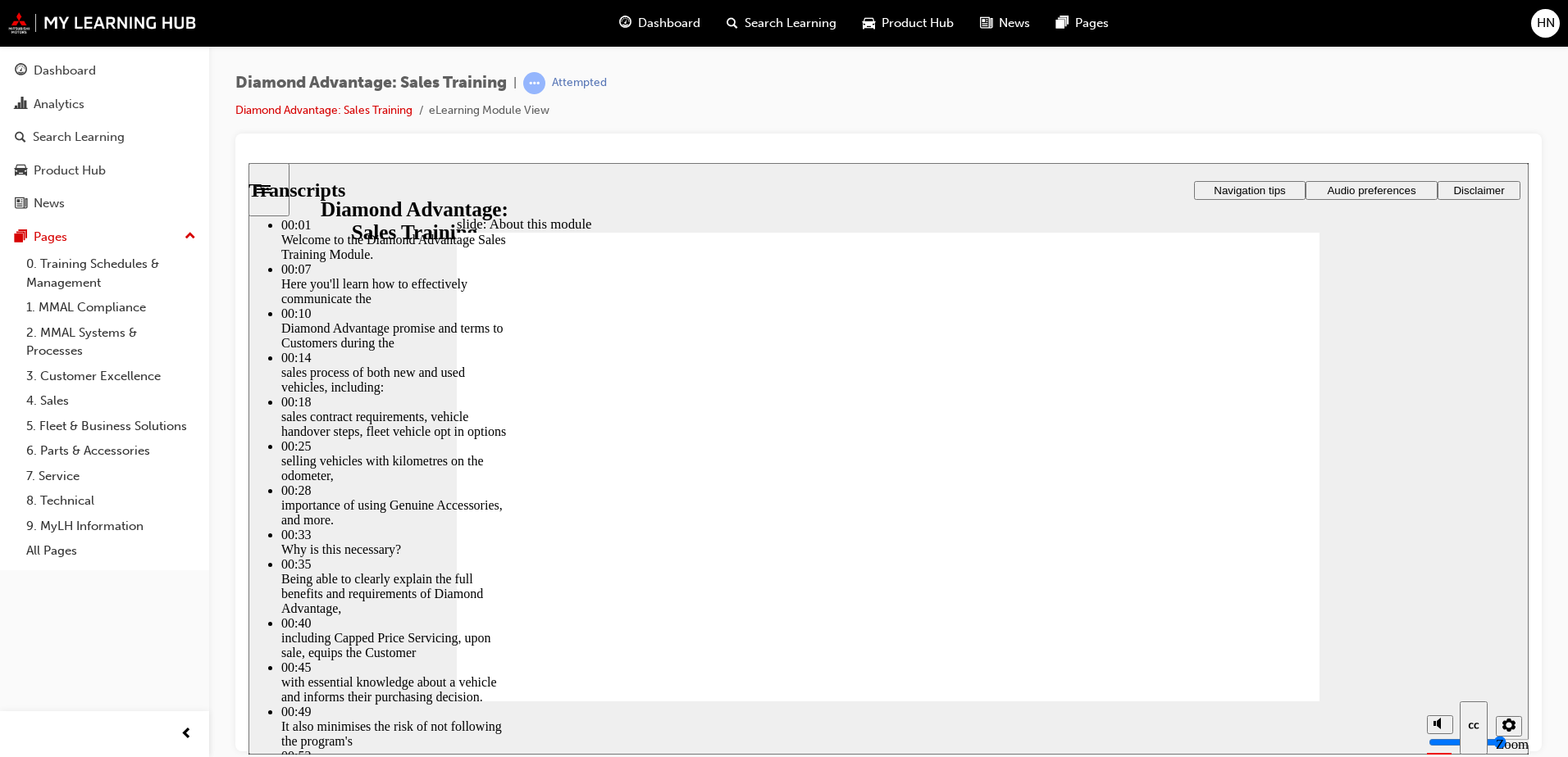
type input "11"
type input "7"
type input "12"
type input "7"
type input "12"
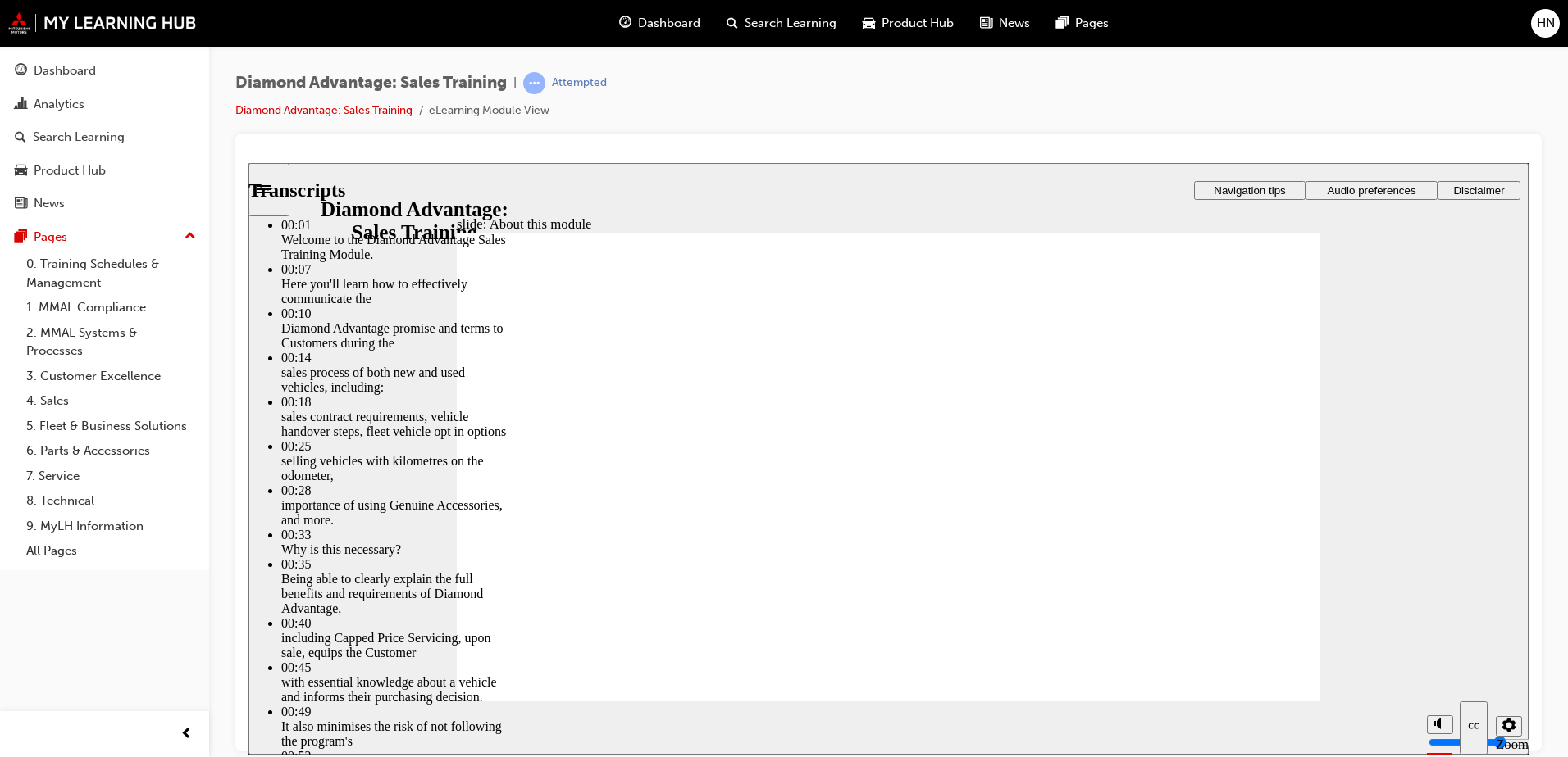
type input "7"
type input "12"
type input "7"
type input "12"
type input "7"
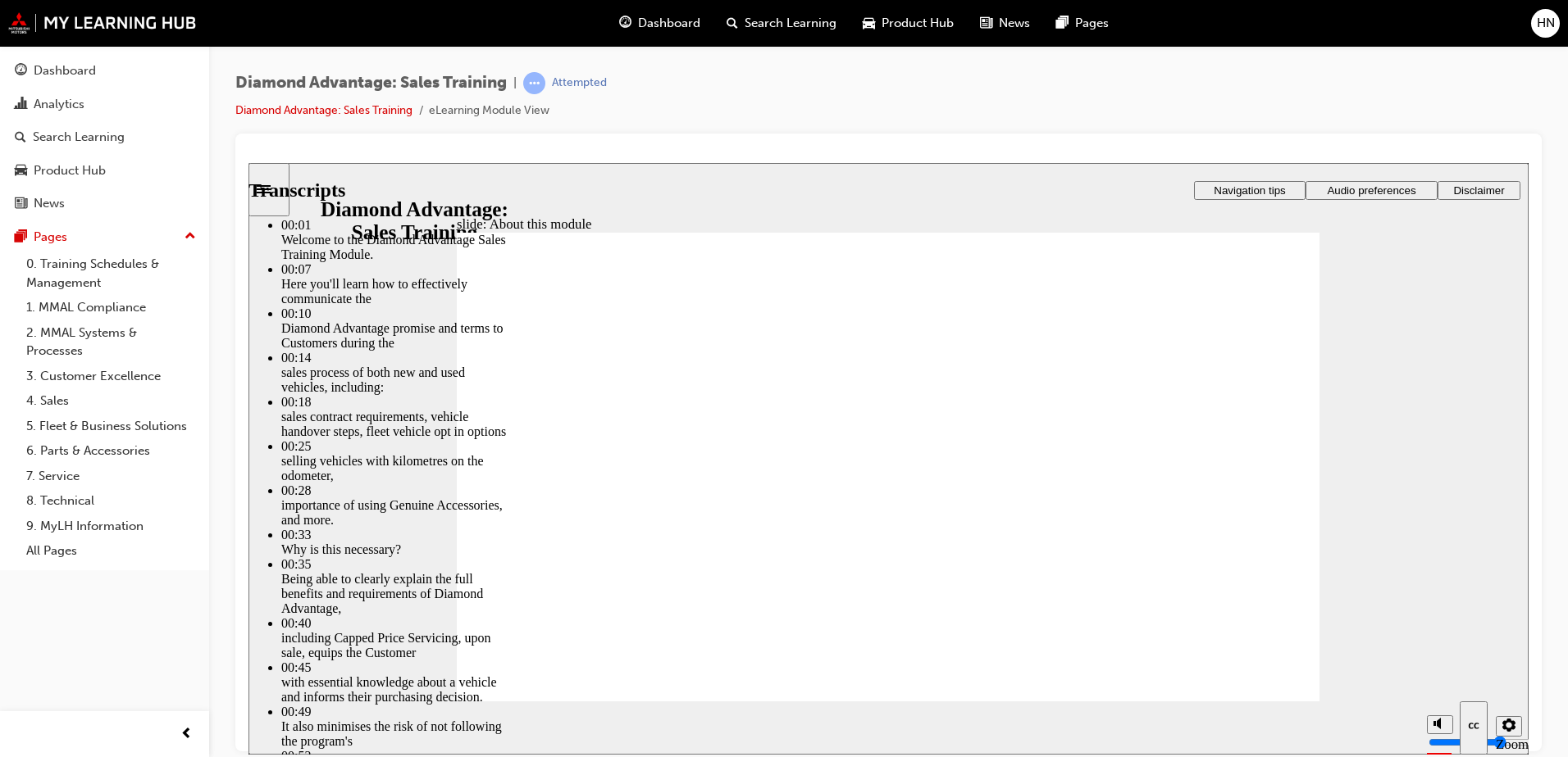
type input "13"
type input "7"
type input "13"
type input "7"
type input "13"
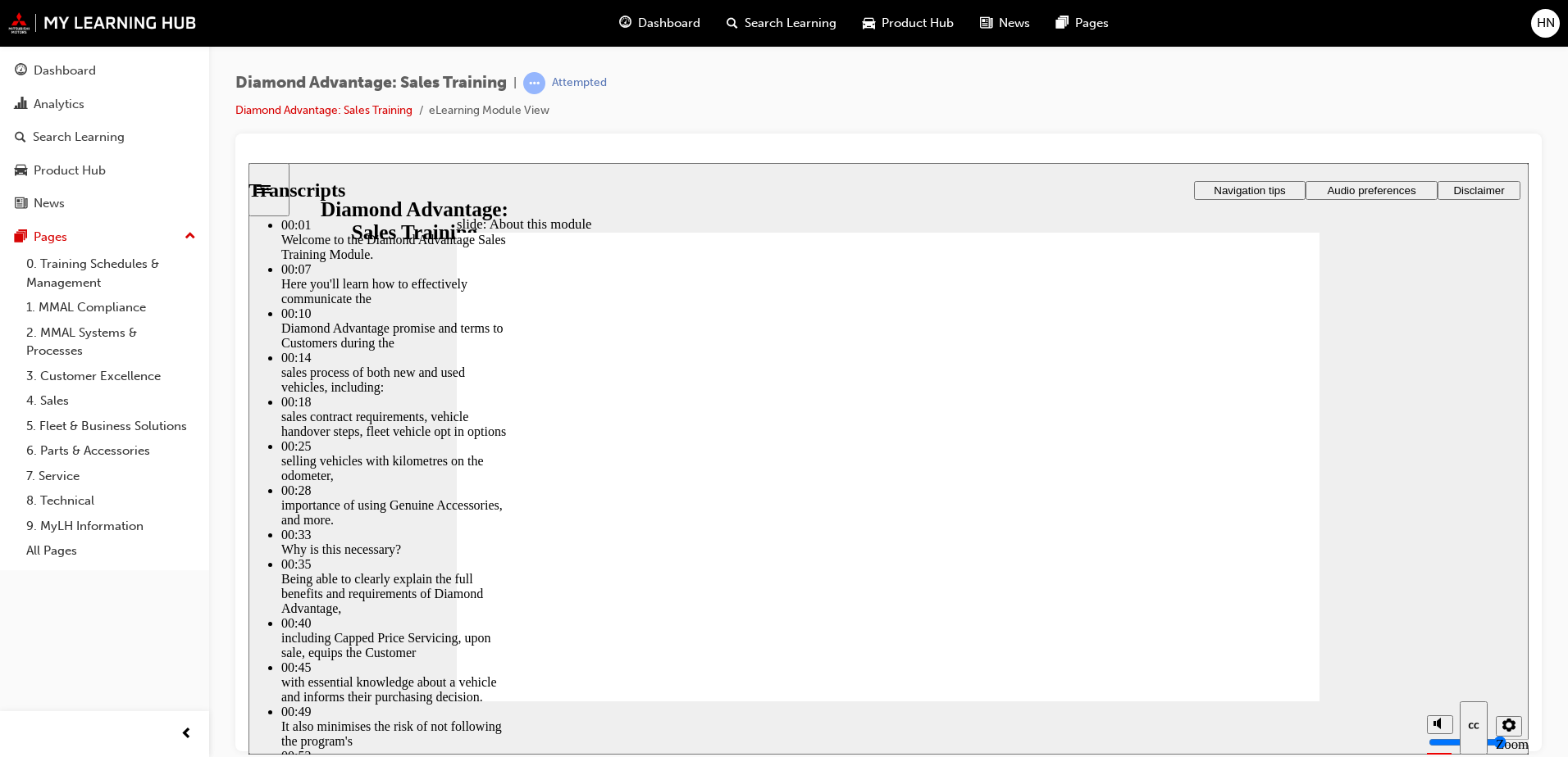
type input "7"
type input "14"
type input "7"
type input "14"
type input "7"
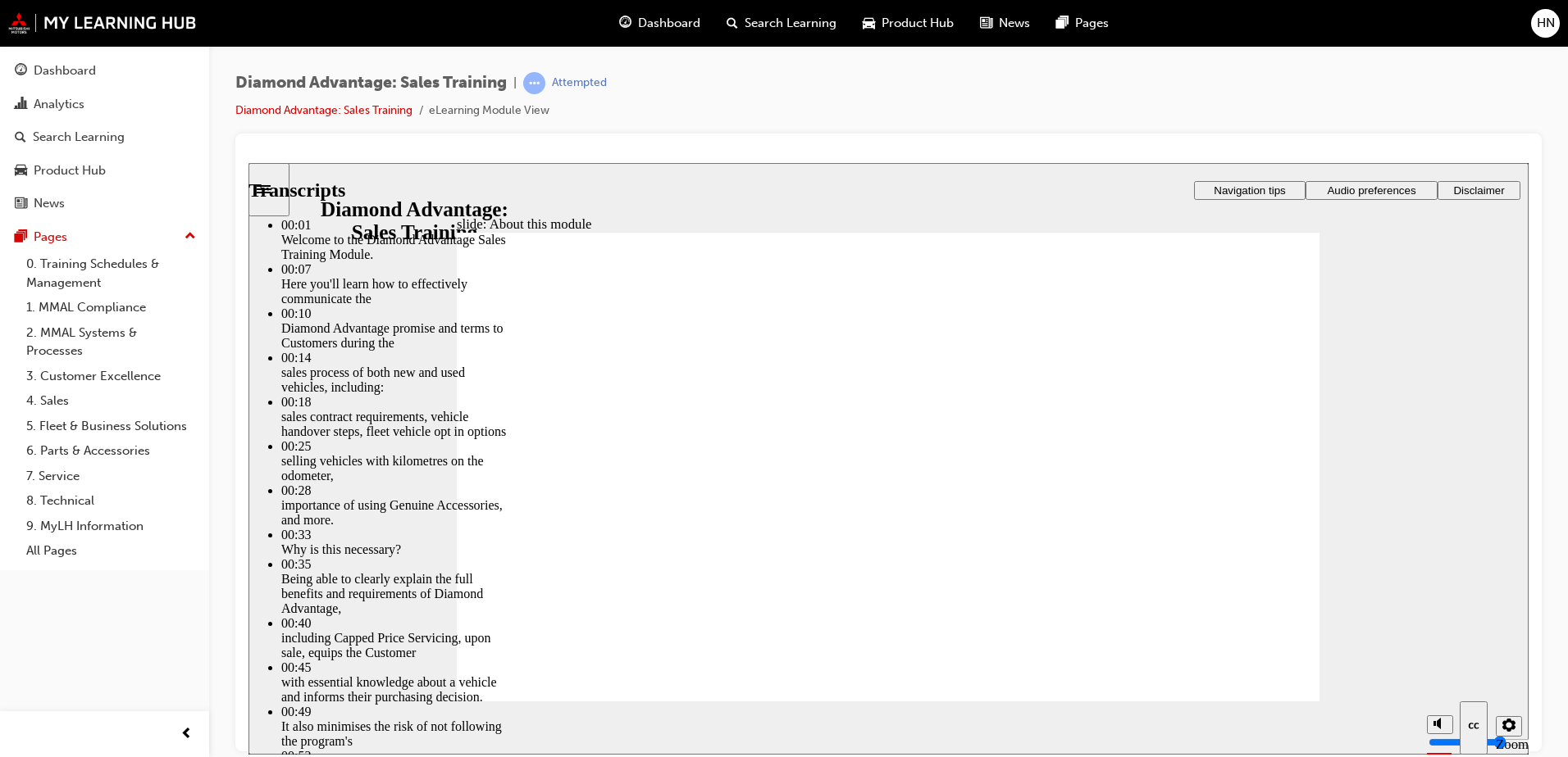
type input "14"
type input "7"
type input "14"
type input "7"
type input "15"
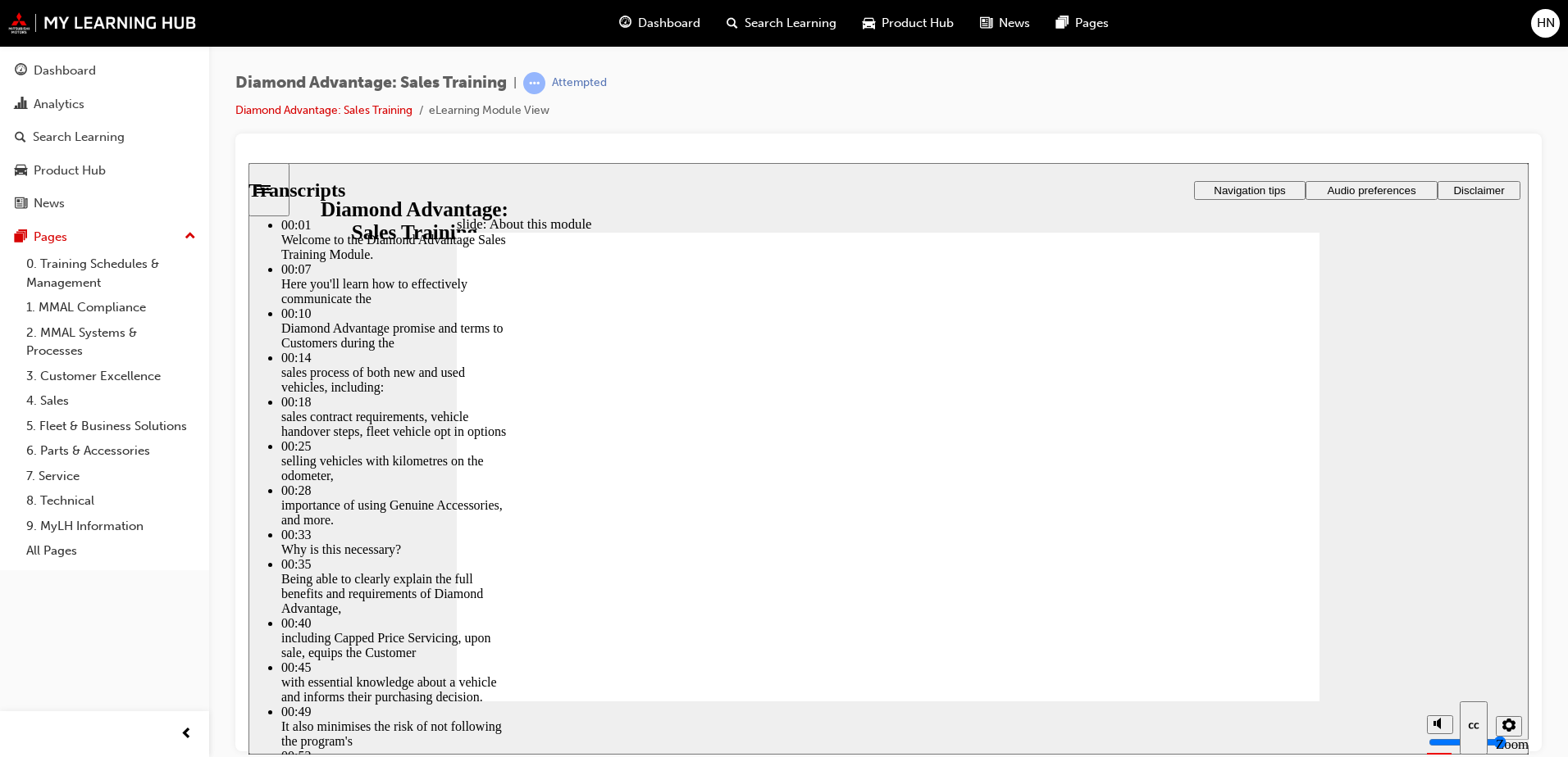
type input "7"
type input "15"
type input "7"
type input "15"
type input "7"
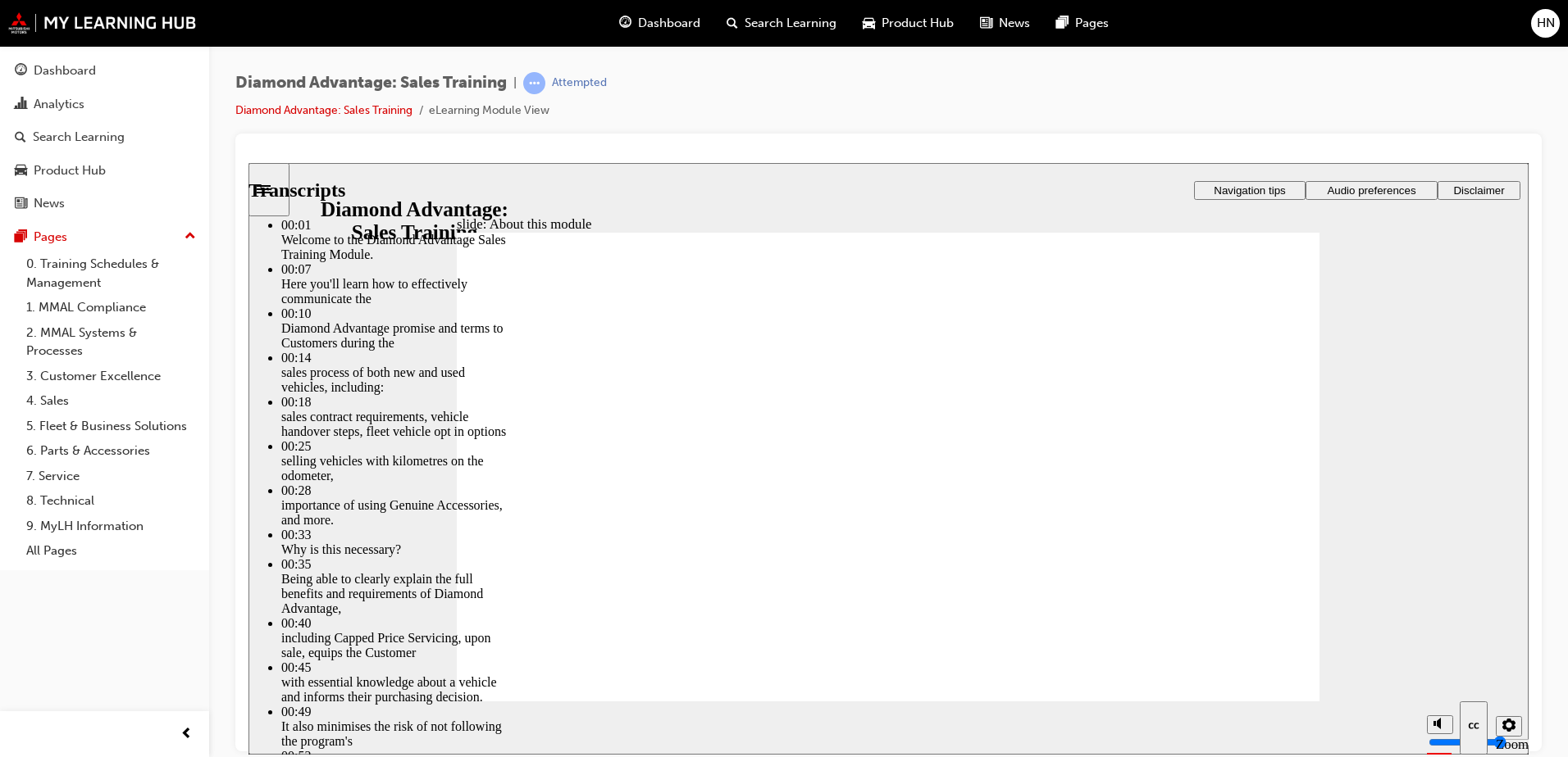
type input "15"
type input "7"
type input "16"
type input "7"
type input "16"
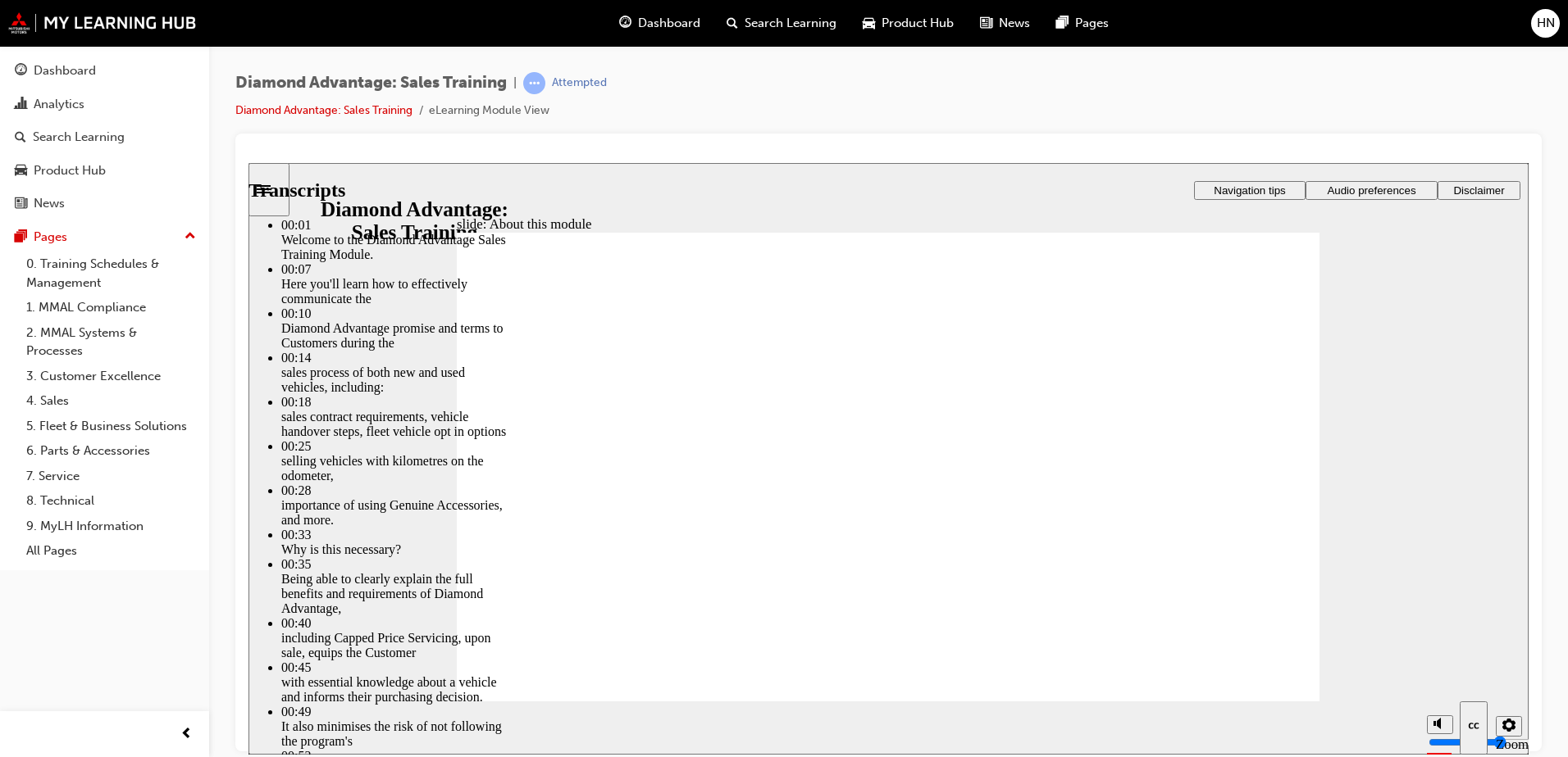
type input "7"
type input "16"
type input "7"
type input "16"
type input "7"
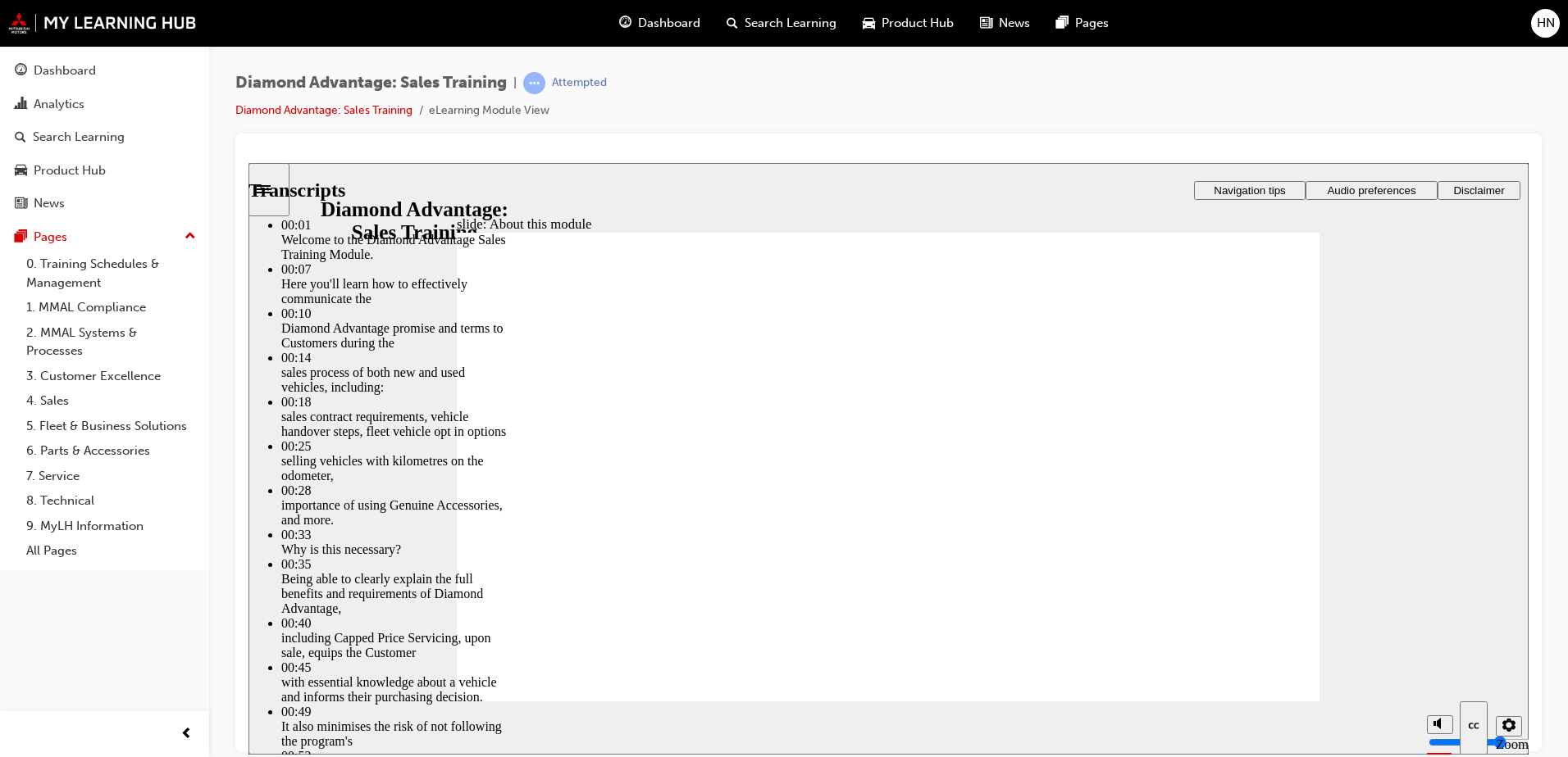
type input "17"
type input "7"
type input "17"
type input "7"
type input "17"
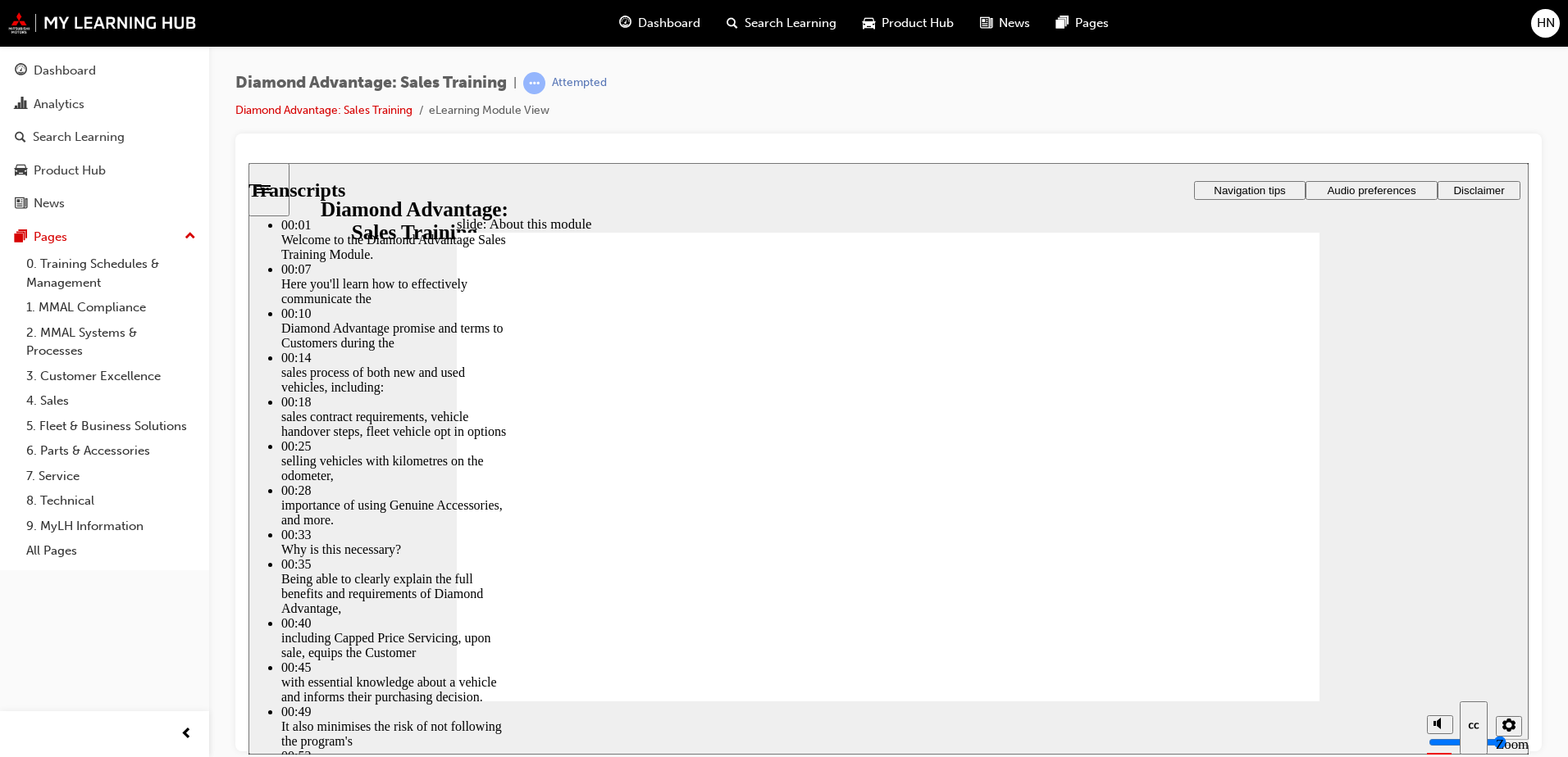
type input "7"
type input "18"
type input "7"
type input "18"
type input "7"
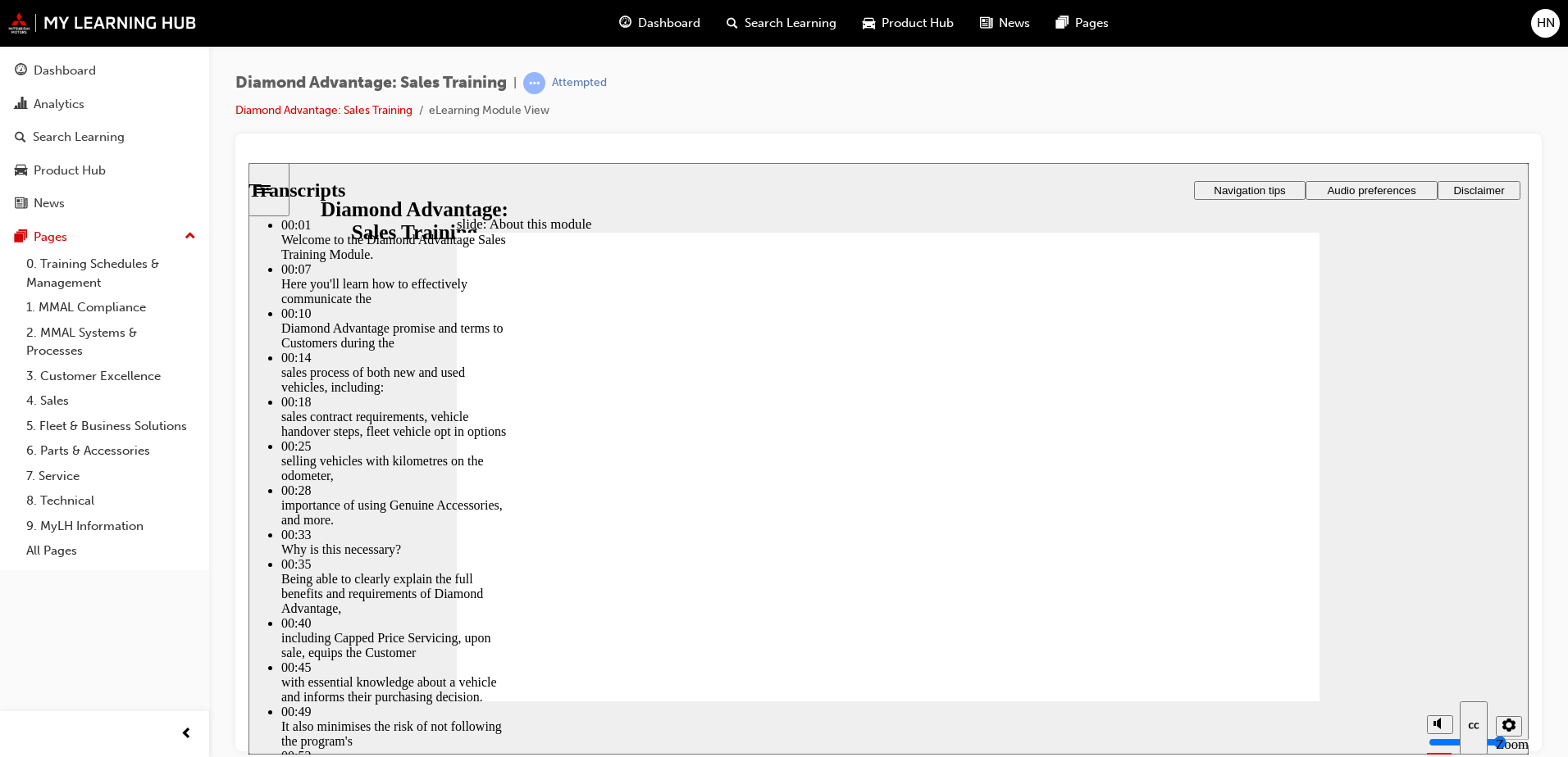
type input "18"
type input "7"
type input "18"
type input "7"
type input "19"
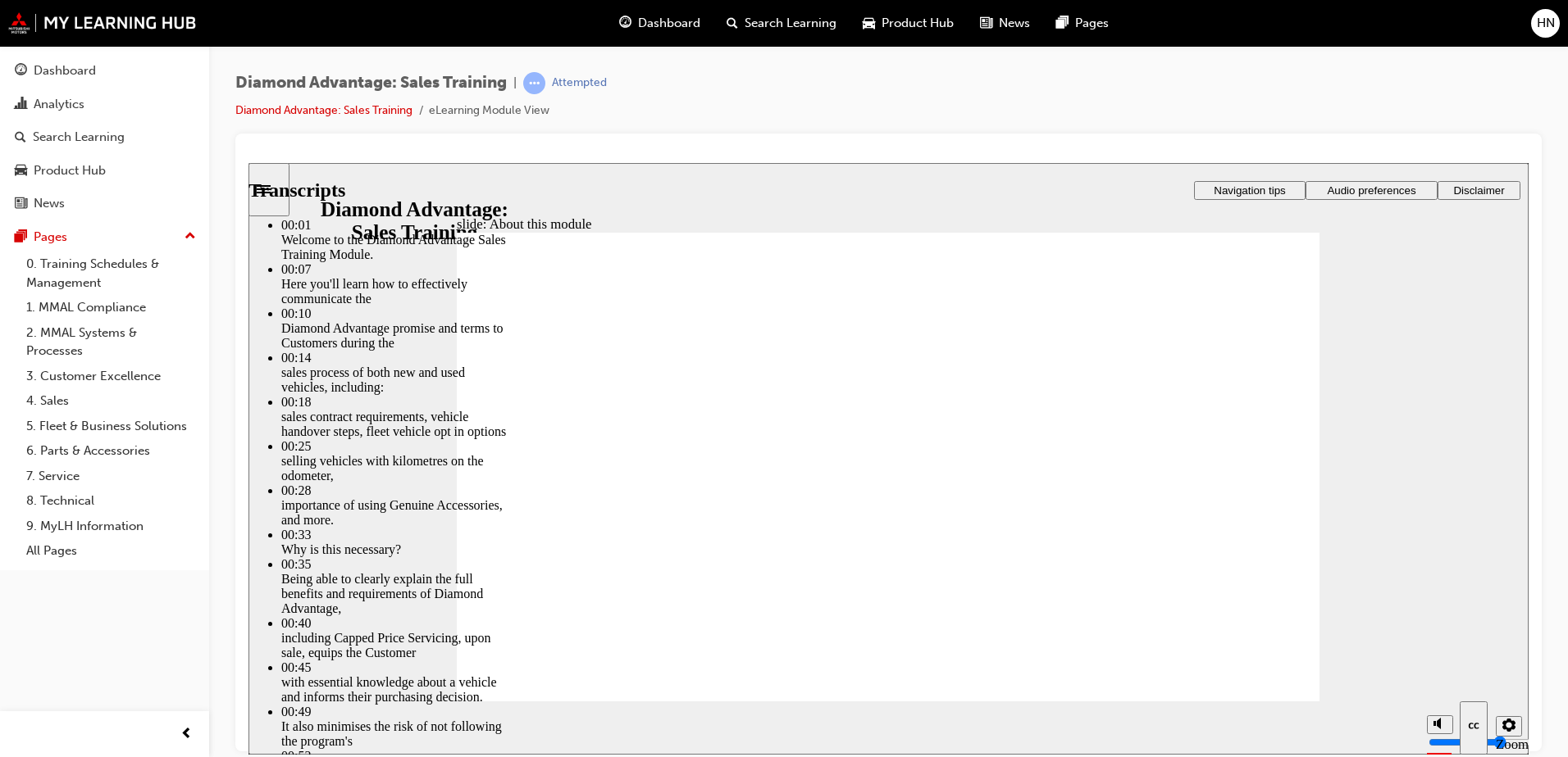
type input "7"
type input "19"
type input "7"
type input "19"
type input "7"
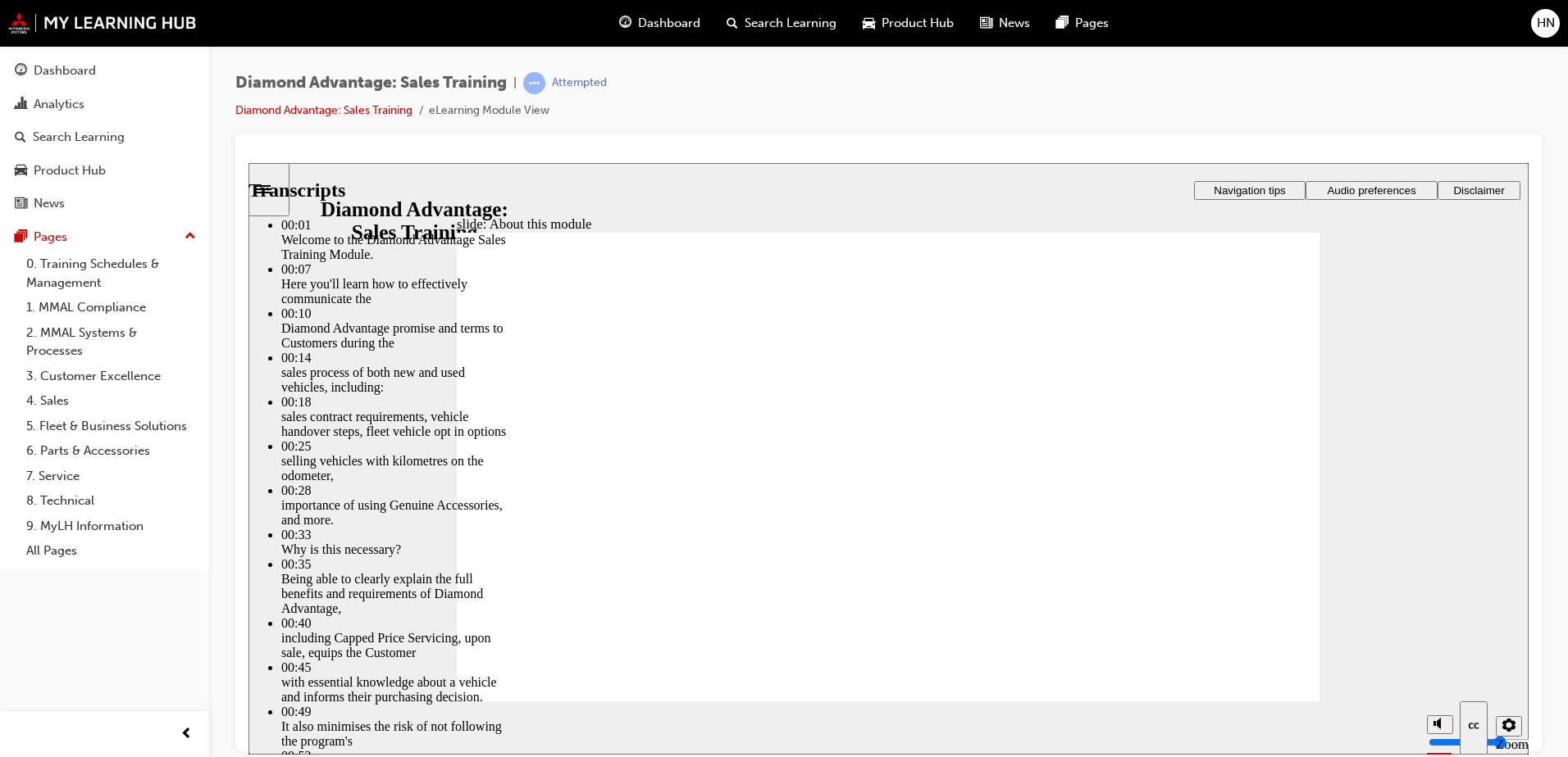
type input "19"
type input "7"
type input "20"
type input "7"
type input "20"
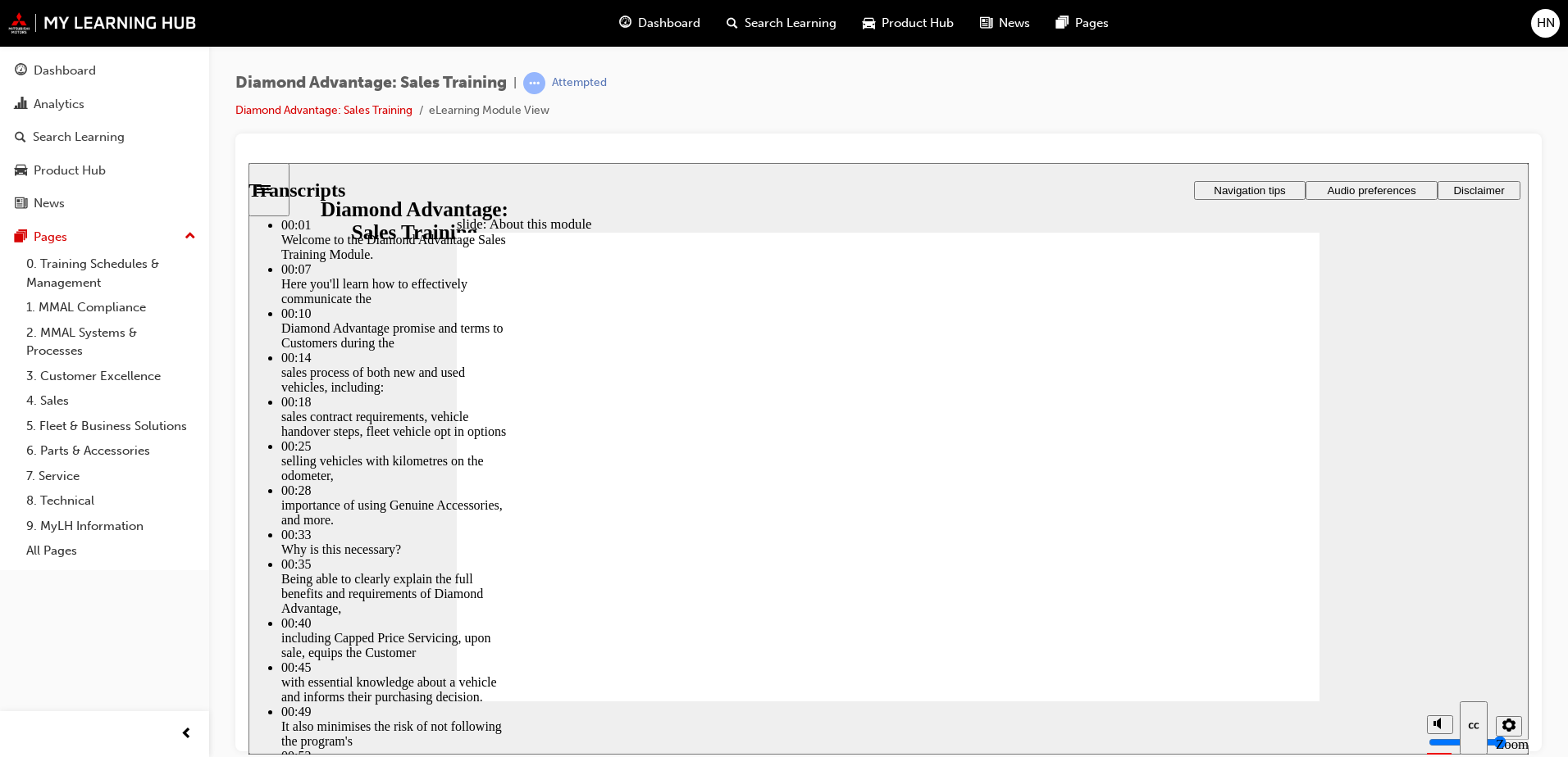
type input "7"
type input "20"
type input "7"
type input "20"
type input "7"
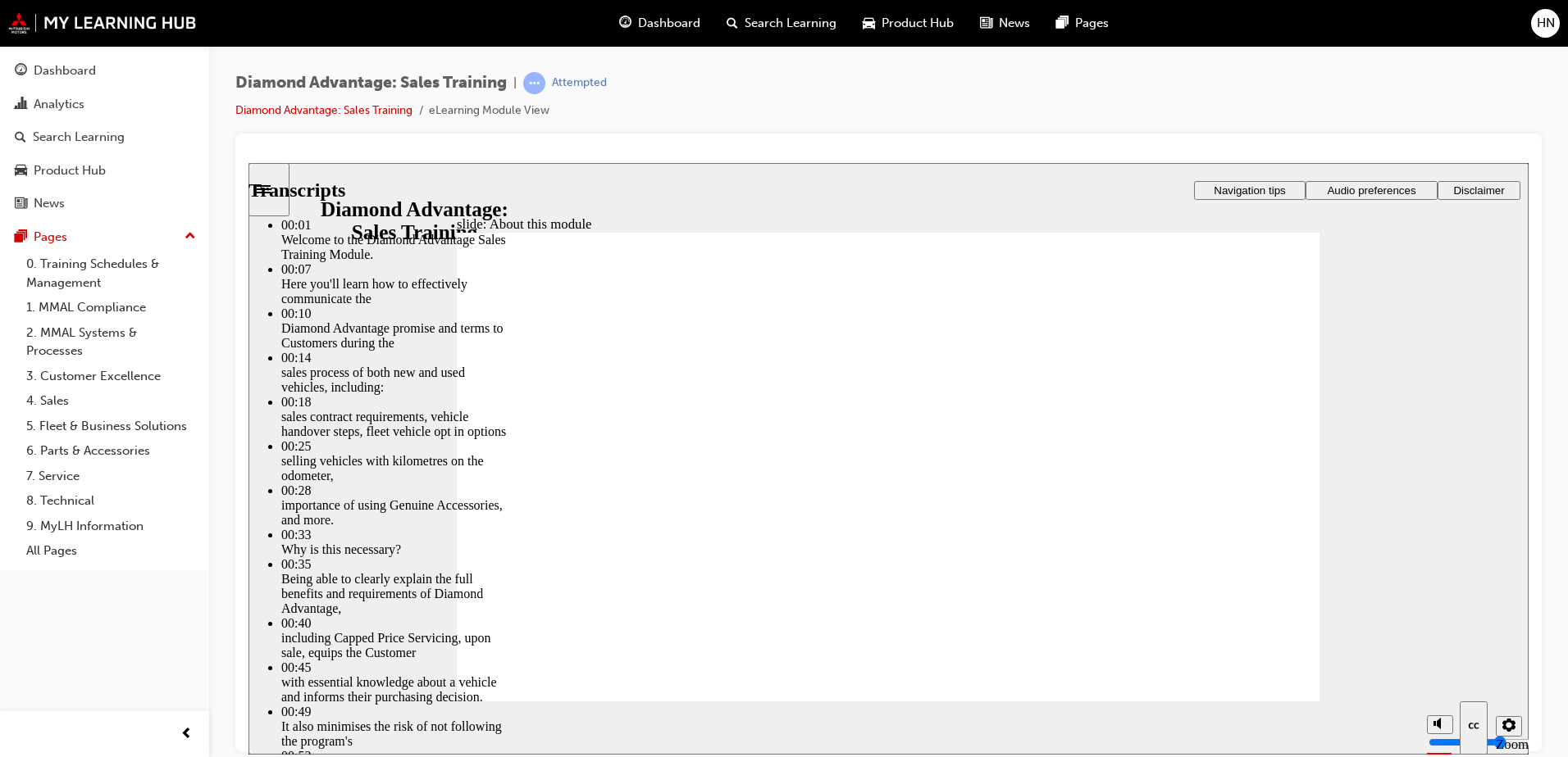
type input "20"
type input "7"
type input "21"
type input "7"
type input "21"
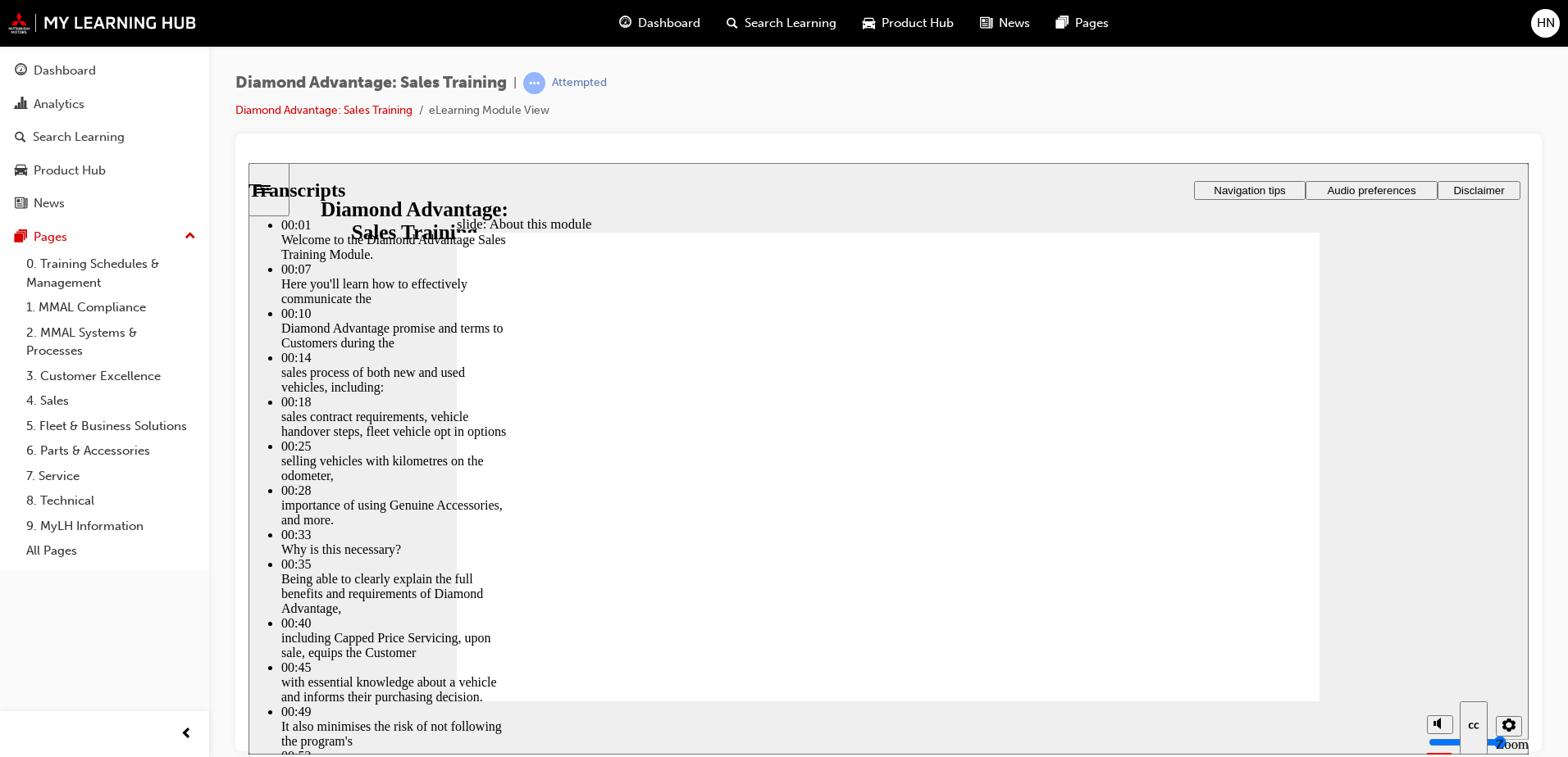
type input "7"
type input "21"
type input "7"
type input "21"
type input "7"
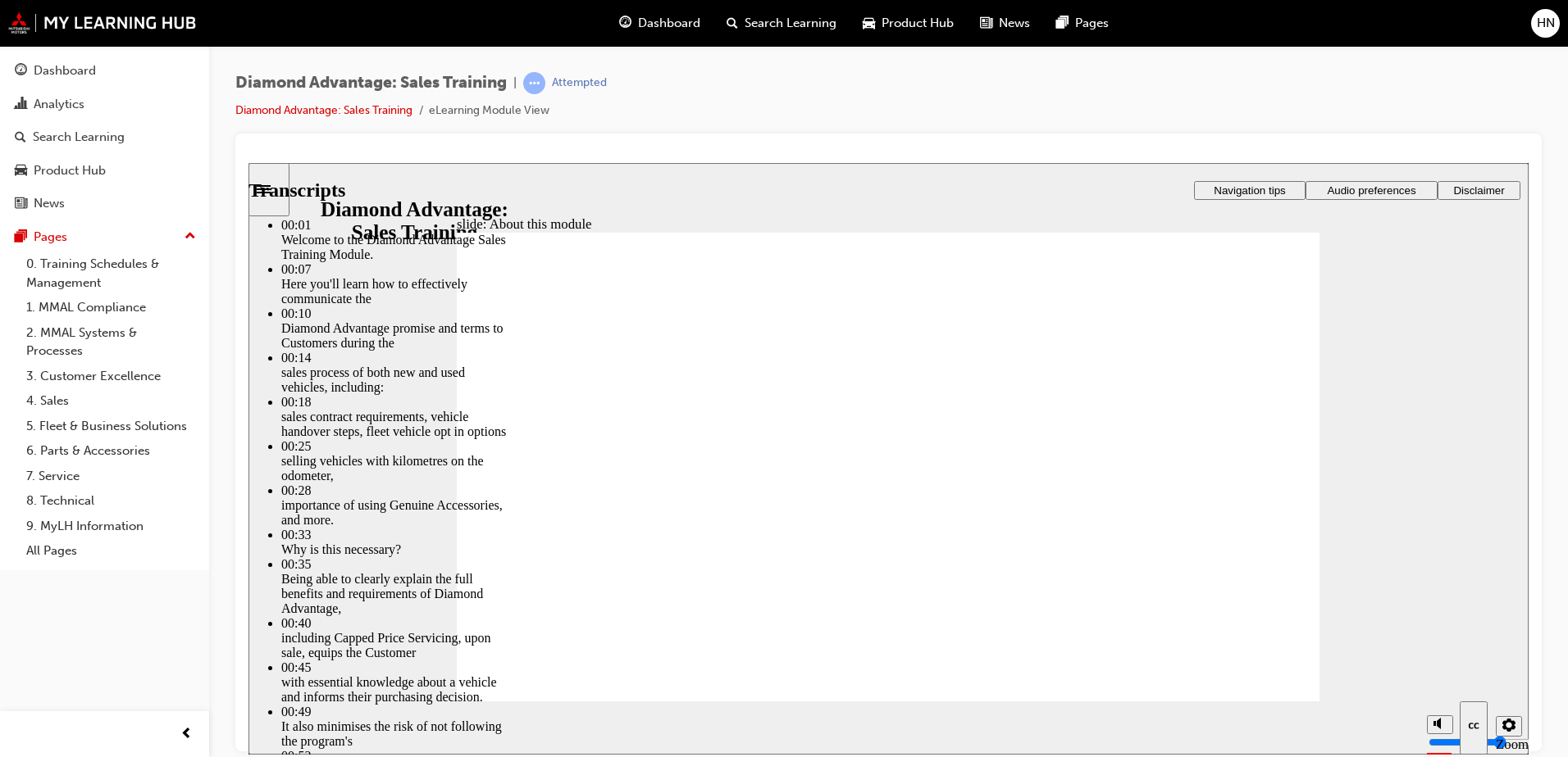
type input "22"
type input "7"
type input "22"
type input "7"
type input "22"
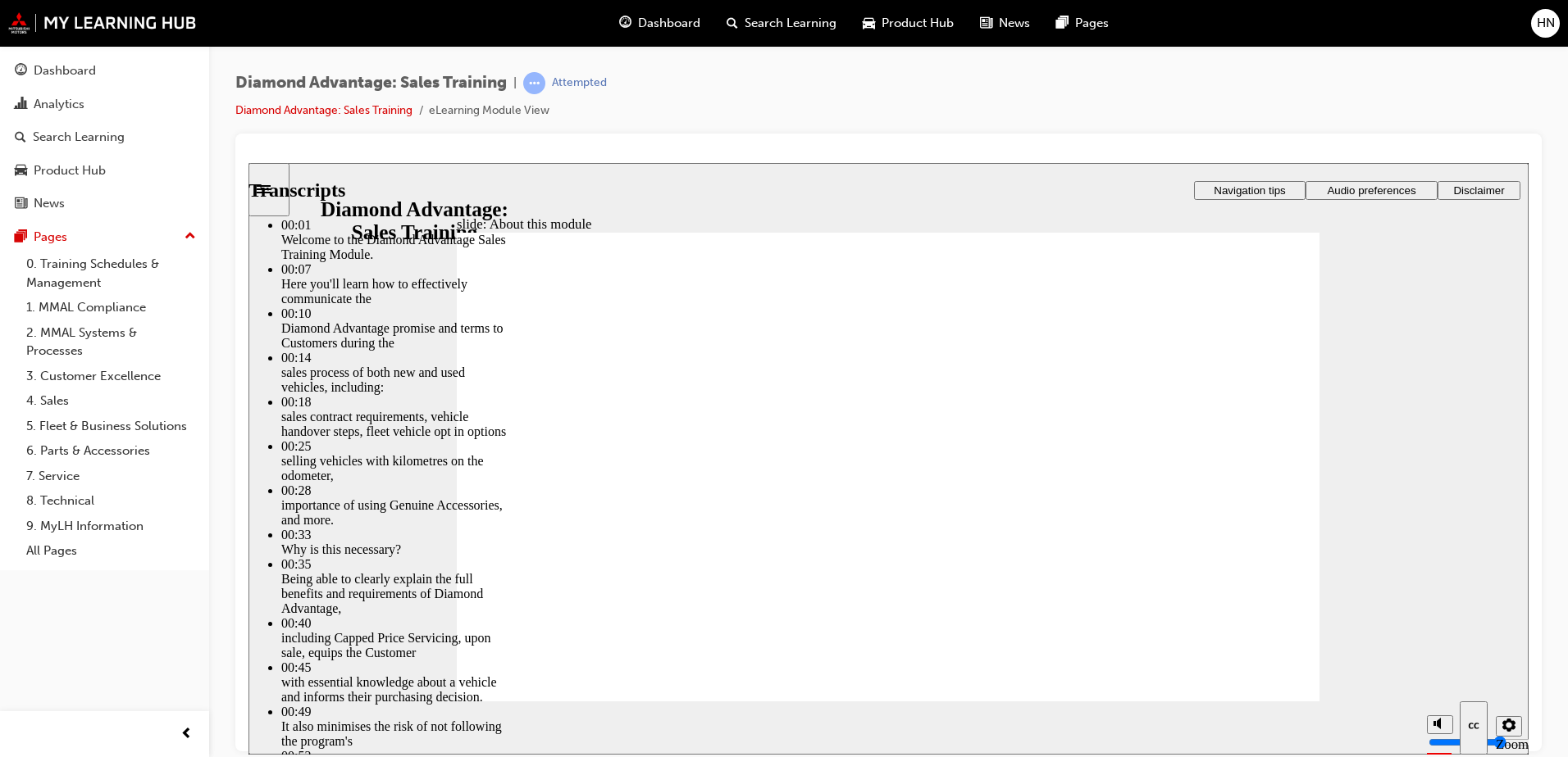
type input "7"
type input "23"
type input "7"
type input "23"
type input "7"
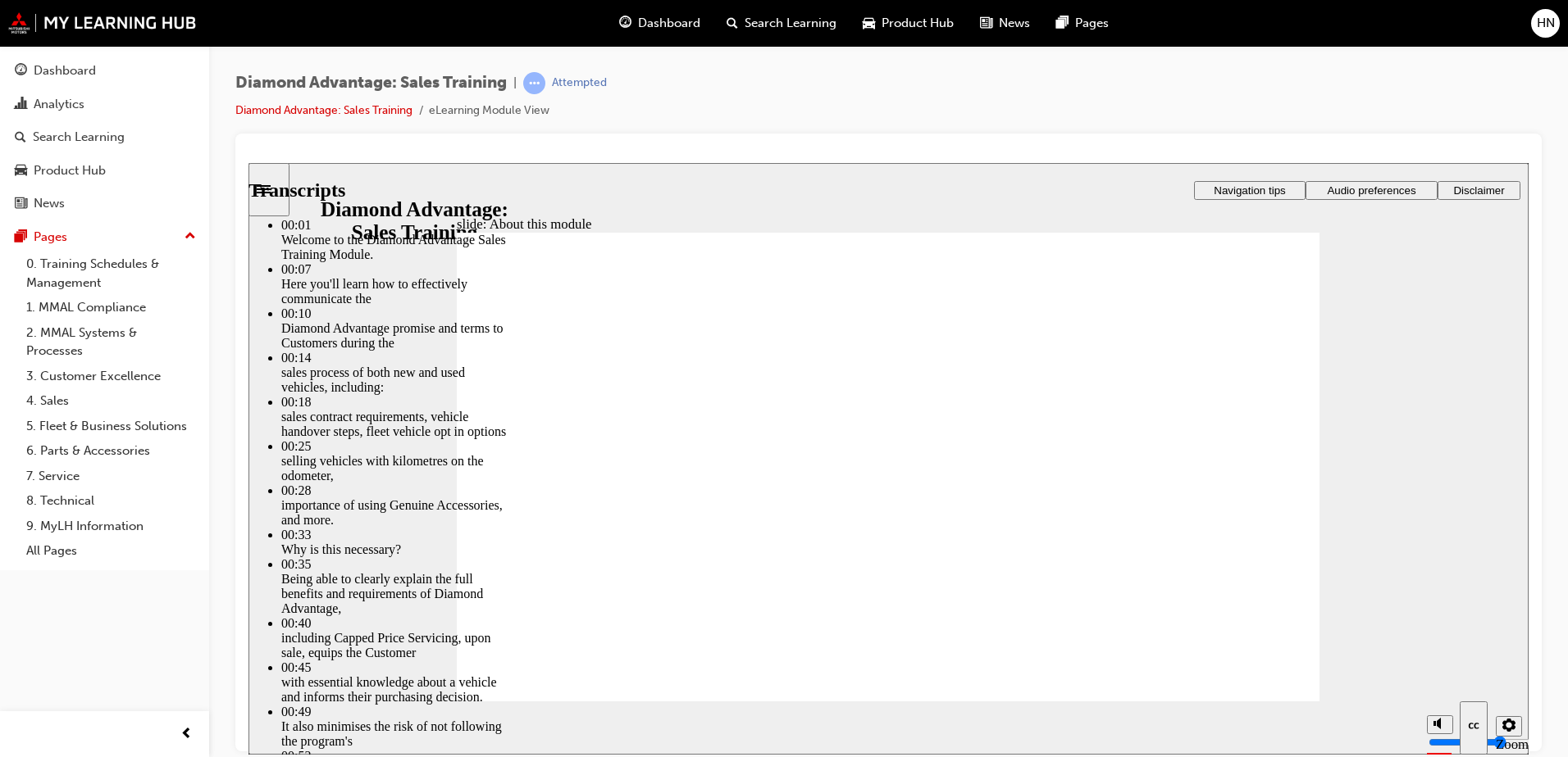
type input "23"
type input "7"
type input "23"
type input "7"
